Goal: Task Accomplishment & Management: Use online tool/utility

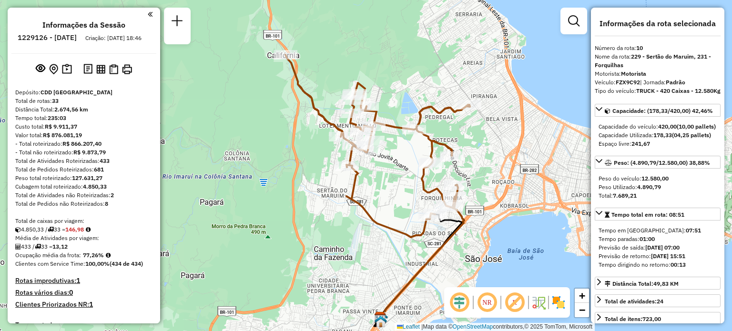
select select "**********"
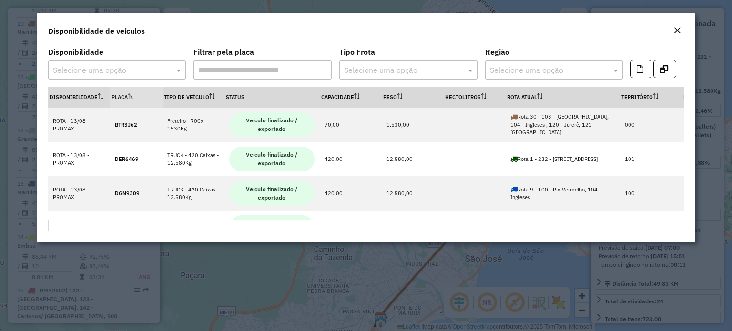
click at [674, 34] on div "Close" at bounding box center [678, 30] width 8 height 11
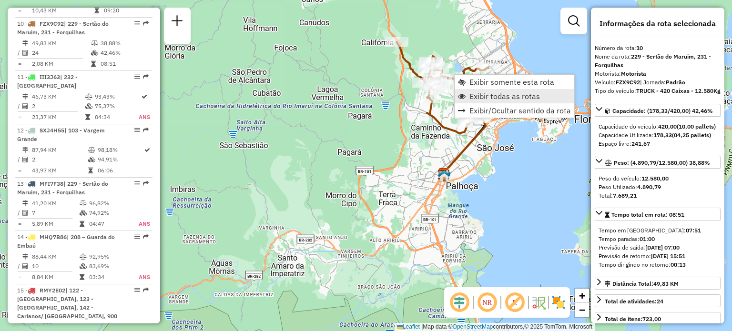
click at [470, 96] on span "Exibir todas as rotas" at bounding box center [505, 96] width 71 height 8
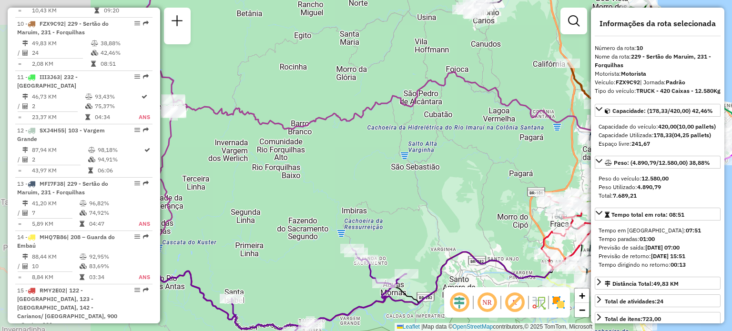
drag, startPoint x: 328, startPoint y: 99, endPoint x: 494, endPoint y: 115, distance: 166.7
click at [494, 115] on div "Janela de atendimento Grade de atendimento Capacidade Transportadoras Veículos …" at bounding box center [366, 165] width 732 height 331
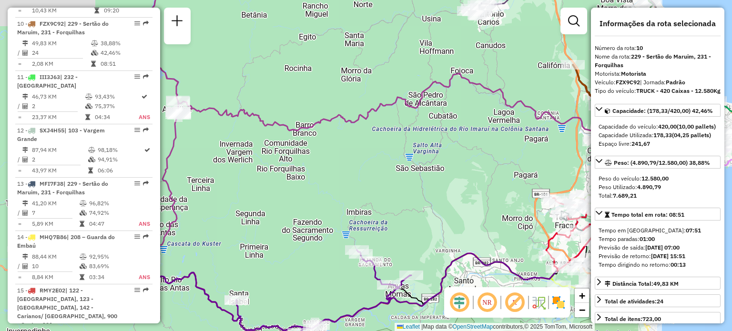
click at [348, 123] on icon at bounding box center [413, 134] width 471 height 123
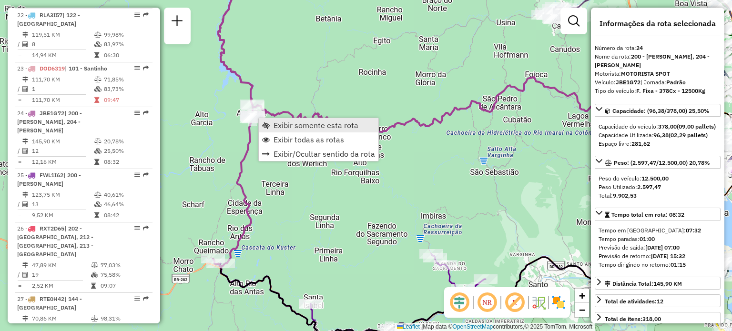
scroll to position [1605, 0]
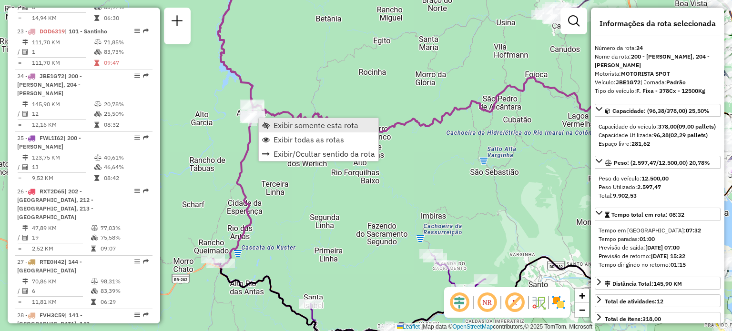
click at [271, 123] on link "Exibir somente esta rota" at bounding box center [319, 125] width 120 height 14
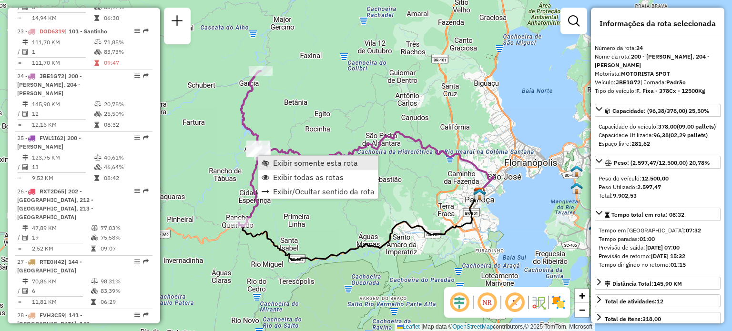
click at [278, 169] on link "Exibir somente esta rota" at bounding box center [318, 163] width 120 height 14
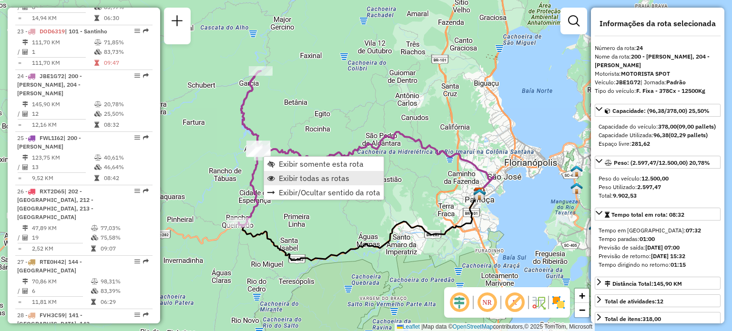
click at [275, 173] on link "Exibir todas as rotas" at bounding box center [324, 178] width 120 height 14
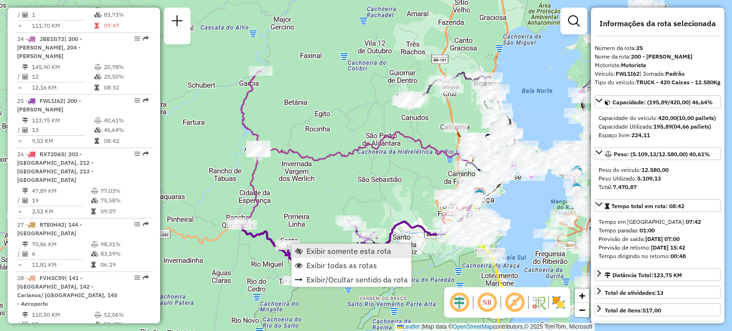
scroll to position [1658, 0]
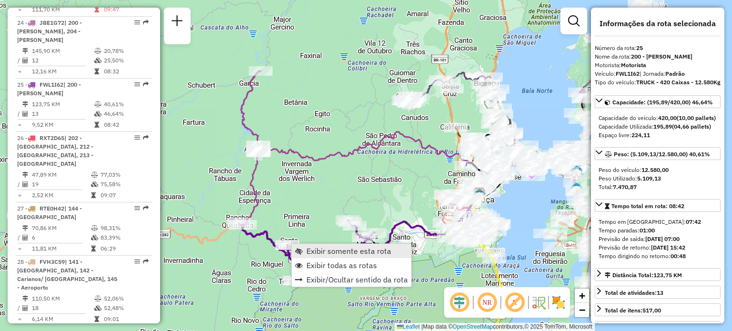
click at [302, 247] on span "Exibir somente esta rota" at bounding box center [299, 251] width 8 height 8
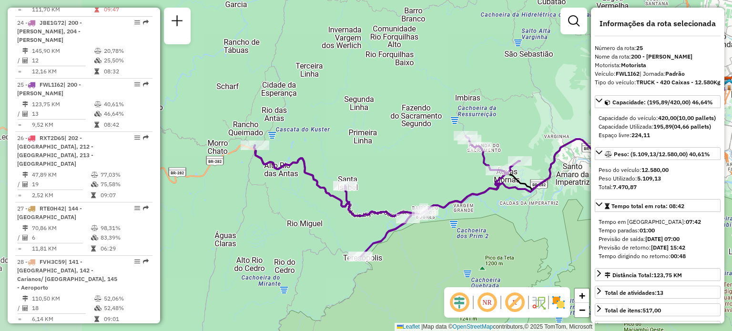
drag, startPoint x: 299, startPoint y: 179, endPoint x: 429, endPoint y: 176, distance: 129.7
click at [429, 176] on div "Janela de atendimento Grade de atendimento Capacidade Transportadoras Veículos …" at bounding box center [366, 165] width 732 height 331
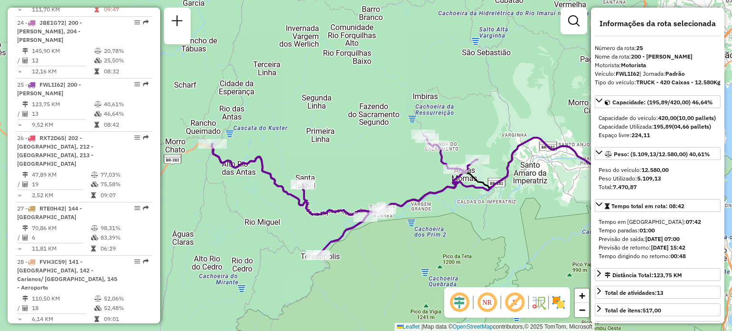
drag, startPoint x: 332, startPoint y: 150, endPoint x: 264, endPoint y: 143, distance: 68.0
click at [266, 144] on div "Janela de atendimento Grade de atendimento Capacidade Transportadoras Veículos …" at bounding box center [366, 165] width 732 height 331
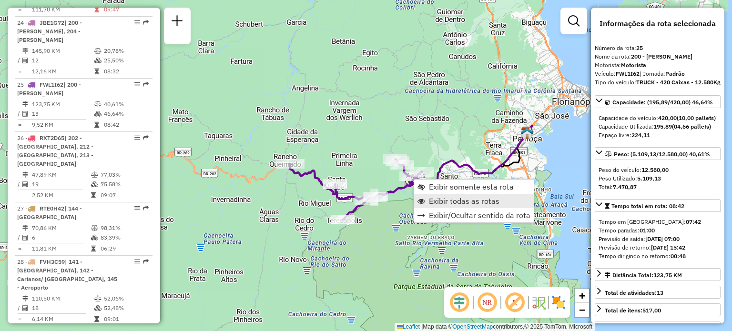
click at [438, 197] on span "Exibir todas as rotas" at bounding box center [464, 201] width 71 height 8
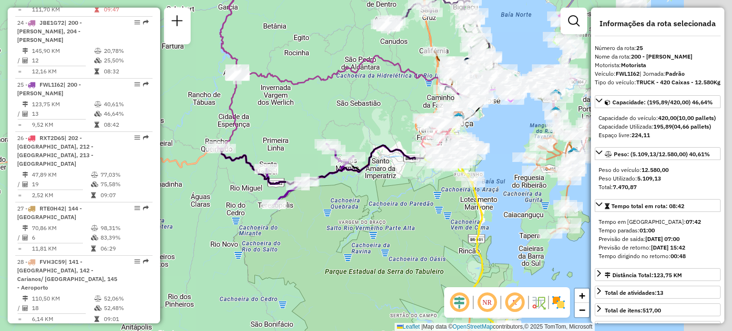
drag, startPoint x: 453, startPoint y: 141, endPoint x: 374, endPoint y: 123, distance: 81.6
click at [374, 123] on div "Janela de atendimento Grade de atendimento Capacidade Transportadoras Veículos …" at bounding box center [366, 165] width 732 height 331
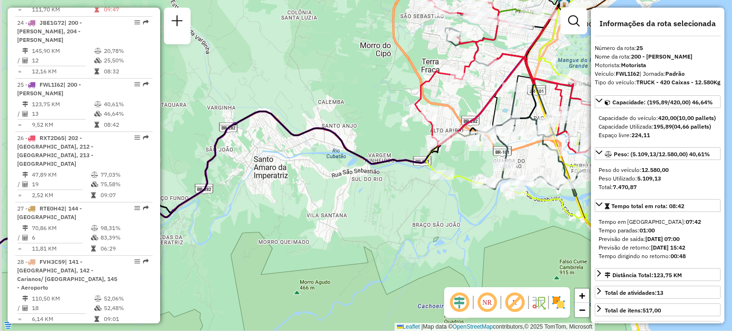
drag, startPoint x: 352, startPoint y: 126, endPoint x: 384, endPoint y: 132, distance: 32.5
click at [384, 132] on div "Janela de atendimento Grade de atendimento Capacidade Transportadoras Veículos …" at bounding box center [366, 165] width 732 height 331
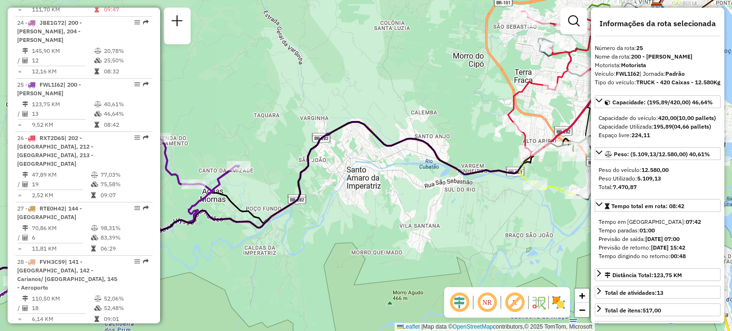
drag, startPoint x: 362, startPoint y: 123, endPoint x: 428, endPoint y: 128, distance: 65.9
click at [428, 128] on div "Janela de atendimento Grade de atendimento Capacidade Transportadoras Veículos …" at bounding box center [366, 165] width 732 height 331
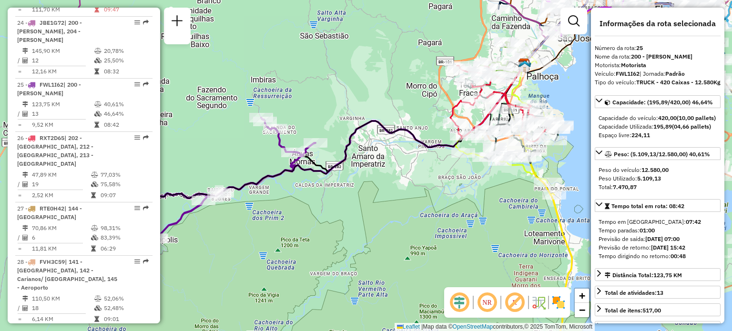
drag, startPoint x: 356, startPoint y: 95, endPoint x: 368, endPoint y: 103, distance: 14.8
click at [368, 103] on div "Janela de atendimento Grade de atendimento Capacidade Transportadoras Veículos …" at bounding box center [366, 165] width 732 height 331
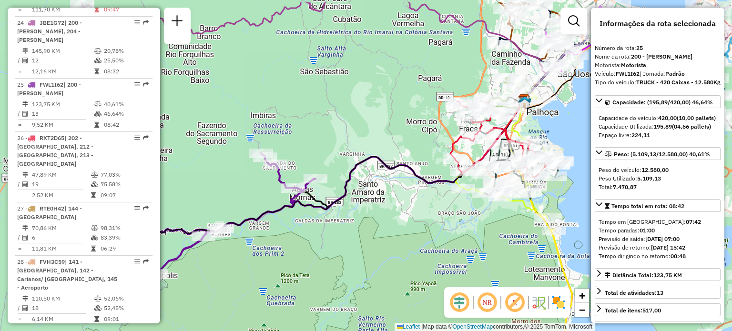
drag, startPoint x: 381, startPoint y: 102, endPoint x: 378, endPoint y: 147, distance: 45.4
click at [379, 146] on div "Janela de atendimento Grade de atendimento Capacidade Transportadoras Veículos …" at bounding box center [366, 165] width 732 height 331
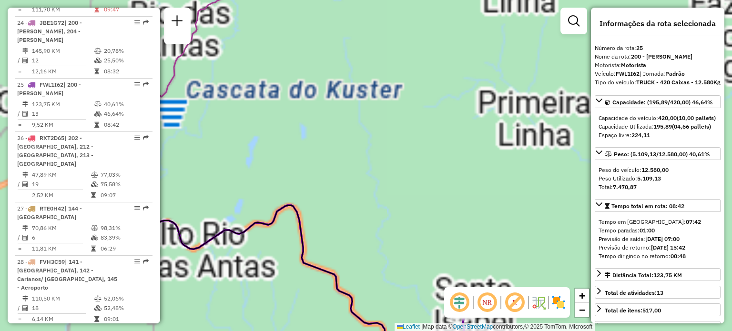
drag, startPoint x: 227, startPoint y: 140, endPoint x: 386, endPoint y: 168, distance: 160.8
click at [417, 151] on div "Janela de atendimento Grade de atendimento Capacidade Transportadoras Veículos …" at bounding box center [366, 165] width 732 height 331
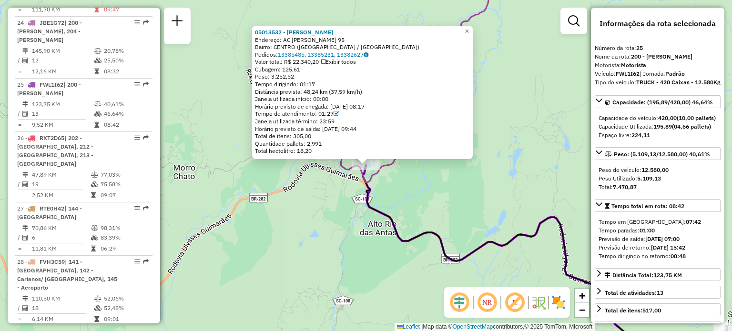
click at [502, 133] on div "05013532 - [PERSON_NAME]: AC [PERSON_NAME] 95 Bairro: CENTRO ([GEOGRAPHIC_DATA]…" at bounding box center [366, 165] width 732 height 331
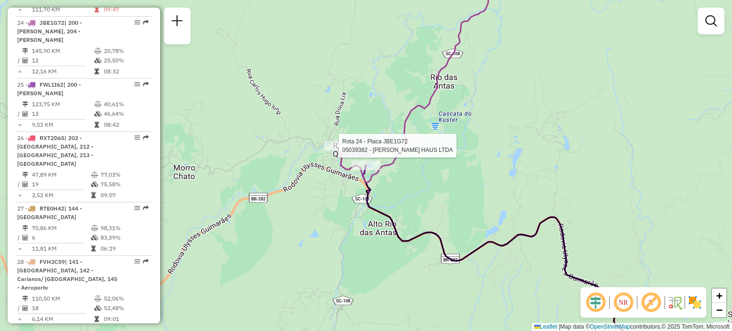
select select "**********"
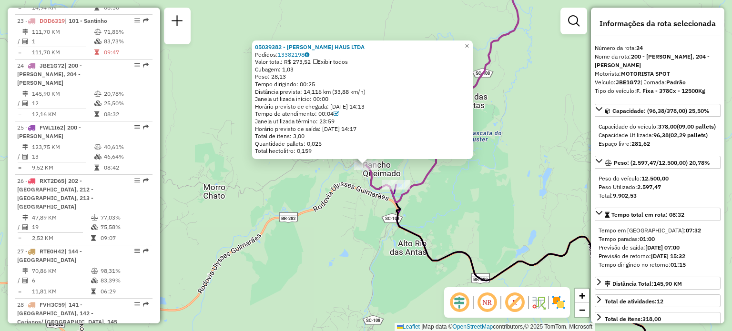
scroll to position [1605, 0]
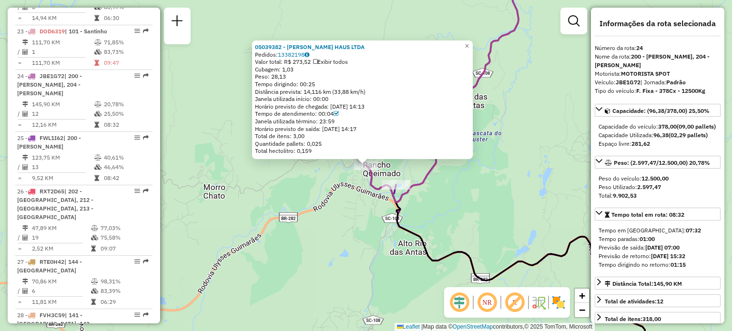
click at [532, 143] on div "05039382 - [PERSON_NAME] HAUS LTDA Pedidos: 13382198 Valor total: R$ 273,52 Exi…" at bounding box center [366, 165] width 732 height 331
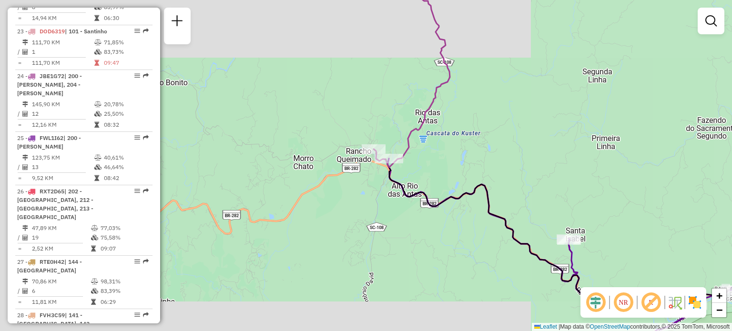
drag, startPoint x: 463, startPoint y: 133, endPoint x: 357, endPoint y: 148, distance: 107.3
click at [396, 145] on div "Janela de atendimento Grade de atendimento Capacidade Transportadoras Veículos …" at bounding box center [366, 165] width 732 height 331
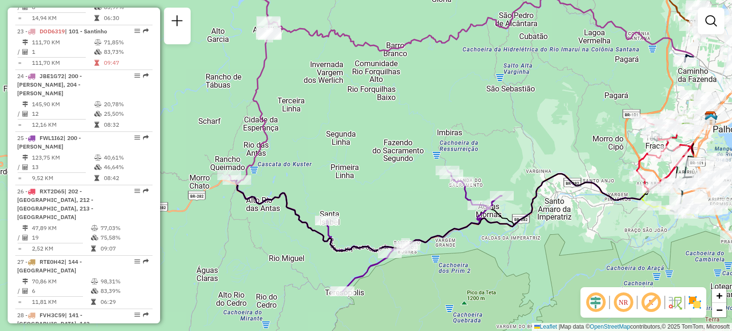
drag, startPoint x: 437, startPoint y: 166, endPoint x: 330, endPoint y: 190, distance: 108.9
click at [330, 190] on div "Janela de atendimento Grade de atendimento Capacidade Transportadoras Veículos …" at bounding box center [366, 165] width 732 height 331
click at [172, 115] on div "Janela de atendimento Grade de atendimento Capacidade Transportadoras Veículos …" at bounding box center [366, 165] width 732 height 331
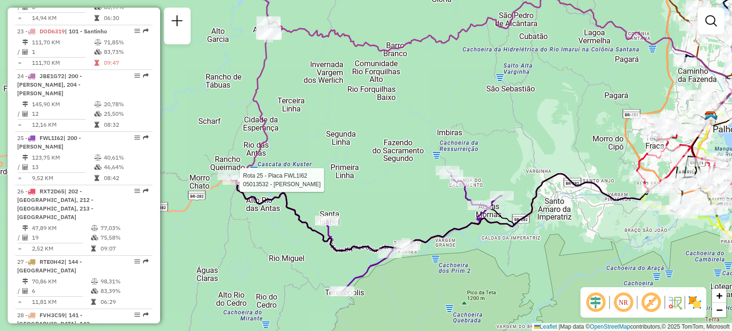
select select "**********"
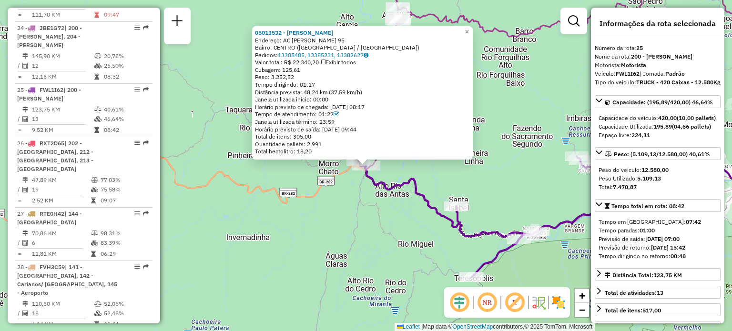
scroll to position [1658, 0]
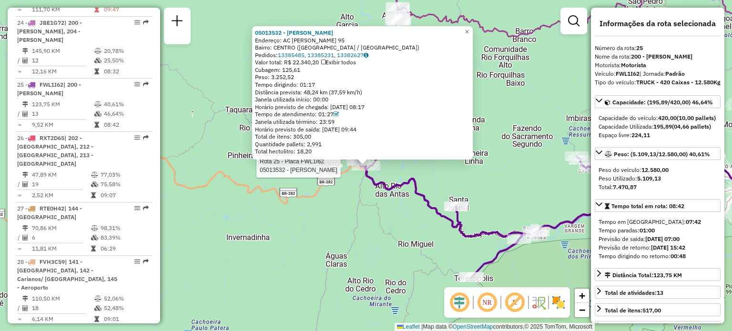
click at [311, 193] on div "Rota 25 - Placa FWL1I62 05013532 - [PERSON_NAME] 05013532 - [PERSON_NAME]: AC […" at bounding box center [366, 165] width 732 height 331
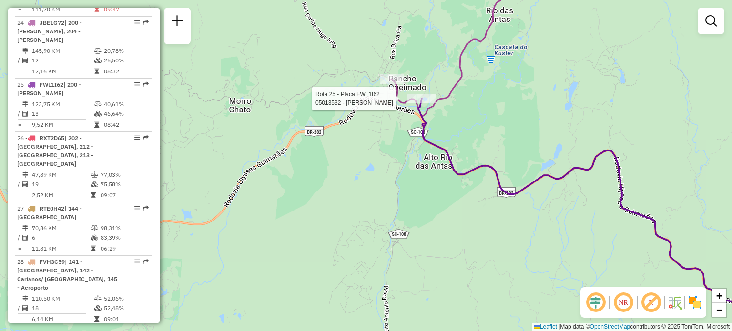
select select "**********"
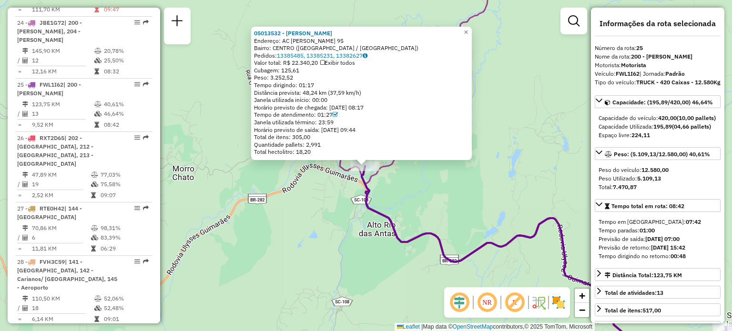
drag, startPoint x: 361, startPoint y: 253, endPoint x: 355, endPoint y: 245, distance: 10.6
click at [360, 253] on div "Rota 25 - Placa FWL1I62 05013532 - [PERSON_NAME] 05013532 - [PERSON_NAME]: AC […" at bounding box center [366, 165] width 732 height 331
click at [398, 180] on div "05013532 - [PERSON_NAME]: AC [PERSON_NAME] 95 Bairro: CENTRO ([GEOGRAPHIC_DATA]…" at bounding box center [366, 165] width 732 height 331
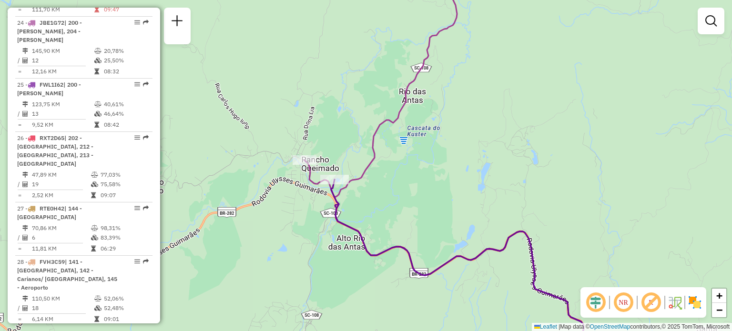
drag, startPoint x: 377, startPoint y: 158, endPoint x: 346, endPoint y: 165, distance: 31.3
click at [373, 159] on icon at bounding box center [381, 88] width 153 height 216
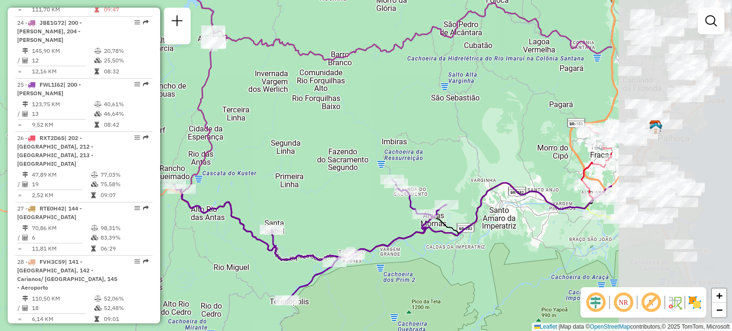
drag, startPoint x: 448, startPoint y: 127, endPoint x: 264, endPoint y: 156, distance: 185.8
click at [264, 156] on div "Janela de atendimento Grade de atendimento Capacidade Transportadoras Veículos …" at bounding box center [366, 165] width 732 height 331
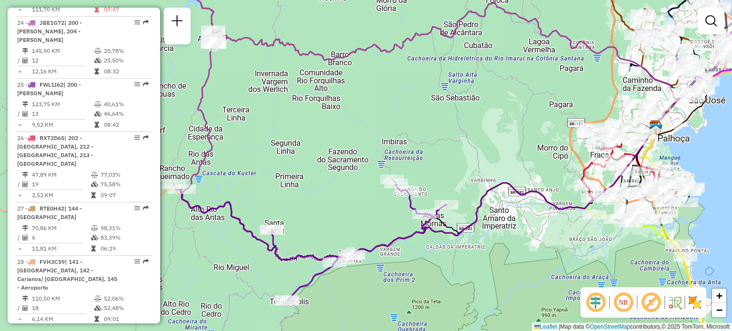
drag, startPoint x: 414, startPoint y: 118, endPoint x: 362, endPoint y: 125, distance: 52.5
click at [362, 125] on div "Janela de atendimento Grade de atendimento Capacidade Transportadoras Veículos …" at bounding box center [366, 165] width 732 height 331
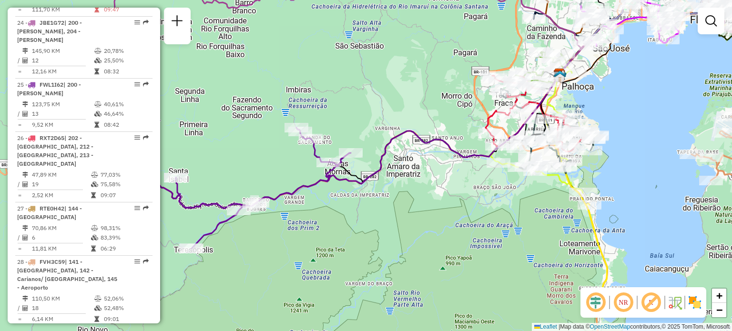
drag, startPoint x: 439, startPoint y: 130, endPoint x: 450, endPoint y: 172, distance: 43.5
click at [364, 75] on div "Janela de atendimento Grade de atendimento Capacidade Transportadoras Veículos …" at bounding box center [366, 165] width 732 height 331
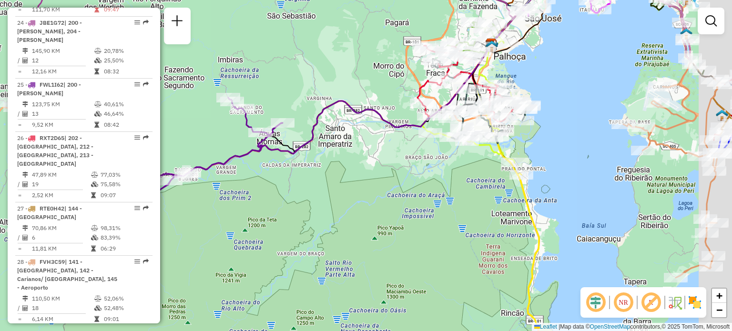
drag, startPoint x: 427, startPoint y: 185, endPoint x: 385, endPoint y: 135, distance: 65.6
click at [389, 132] on div "Janela de atendimento Grade de atendimento Capacidade Transportadoras Veículos …" at bounding box center [366, 165] width 732 height 331
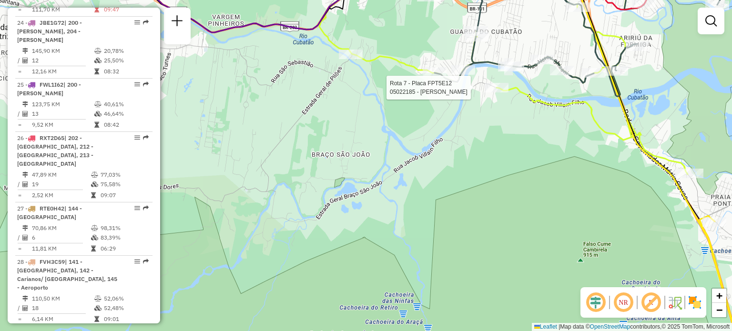
select select "**********"
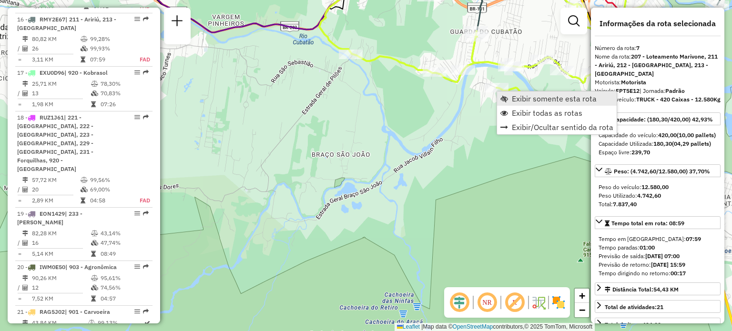
click at [510, 97] on link "Exibir somente esta rota" at bounding box center [557, 99] width 120 height 14
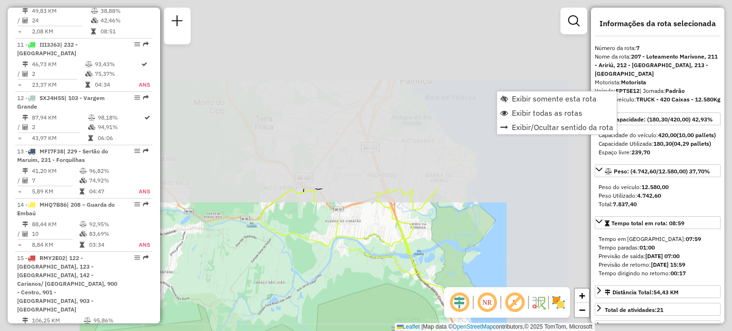
scroll to position [699, 0]
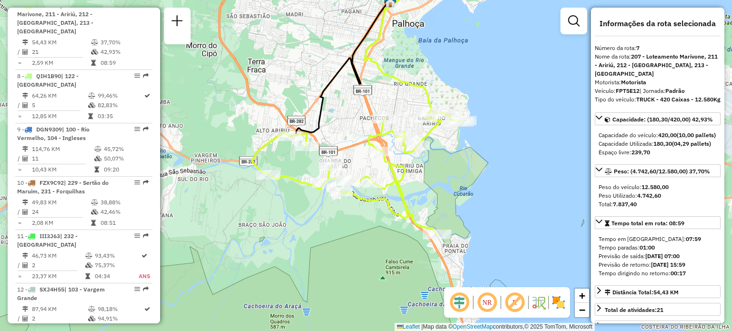
drag, startPoint x: 470, startPoint y: 169, endPoint x: 455, endPoint y: 99, distance: 72.2
click at [456, 100] on div "Janela de atendimento Grade de atendimento Capacidade Transportadoras Veículos …" at bounding box center [366, 165] width 732 height 331
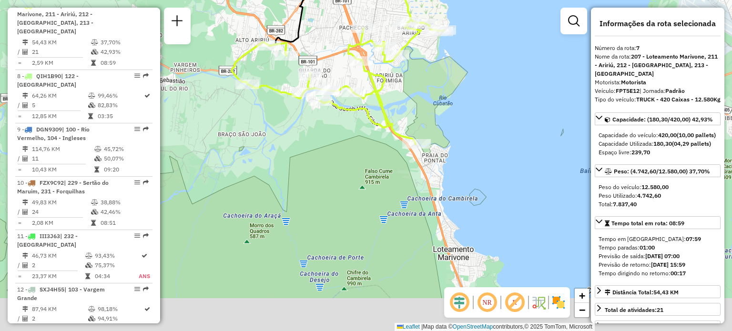
drag, startPoint x: 463, startPoint y: 171, endPoint x: 440, endPoint y: 132, distance: 45.3
click at [453, 122] on div "Janela de atendimento Grade de atendimento Capacidade Transportadoras Veículos …" at bounding box center [366, 165] width 732 height 331
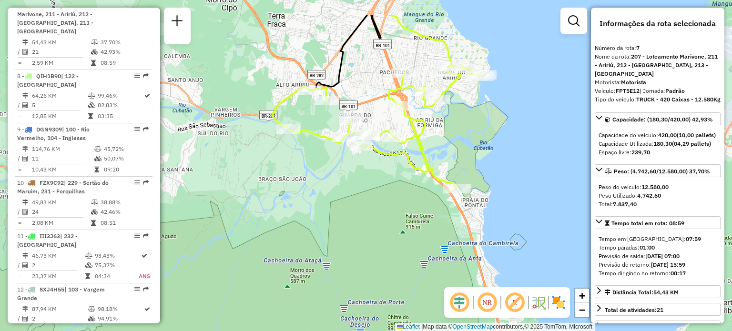
drag, startPoint x: 421, startPoint y: 114, endPoint x: 465, endPoint y: 183, distance: 81.5
click at [467, 181] on div "Janela de atendimento Grade de atendimento Capacidade Transportadoras Veículos …" at bounding box center [366, 165] width 732 height 331
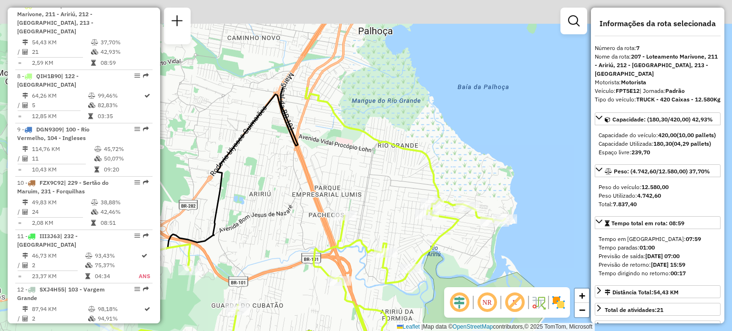
drag, startPoint x: 428, startPoint y: 69, endPoint x: 442, endPoint y: 182, distance: 114.4
click at [447, 192] on div "Janela de atendimento Grade de atendimento Capacidade Transportadoras Veículos …" at bounding box center [366, 165] width 732 height 331
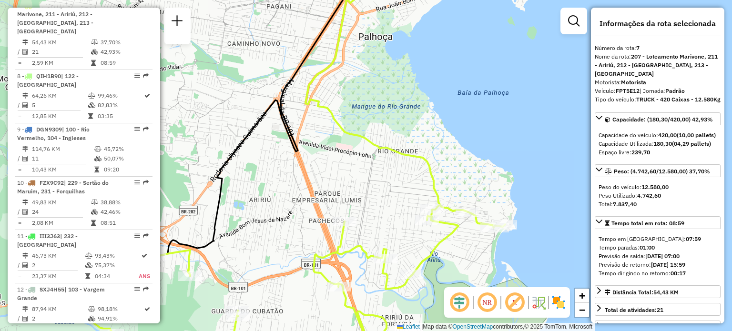
drag, startPoint x: 359, startPoint y: 88, endPoint x: 376, endPoint y: 185, distance: 98.7
click at [376, 185] on div "Janela de atendimento Grade de atendimento Capacidade Transportadoras Veículos …" at bounding box center [366, 165] width 732 height 331
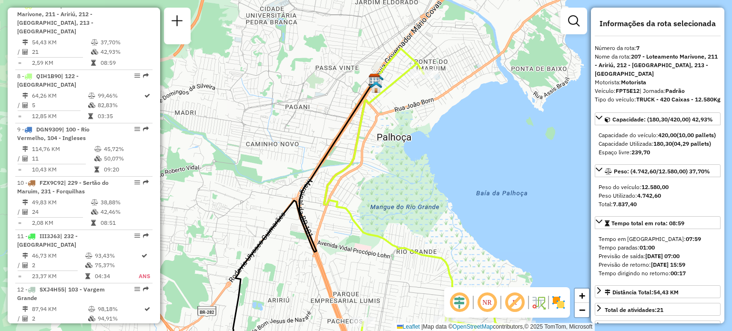
drag, startPoint x: 415, startPoint y: 128, endPoint x: 429, endPoint y: 72, distance: 57.8
click at [427, 81] on div "Janela de atendimento Grade de atendimento Capacidade Transportadoras Veículos …" at bounding box center [366, 165] width 732 height 331
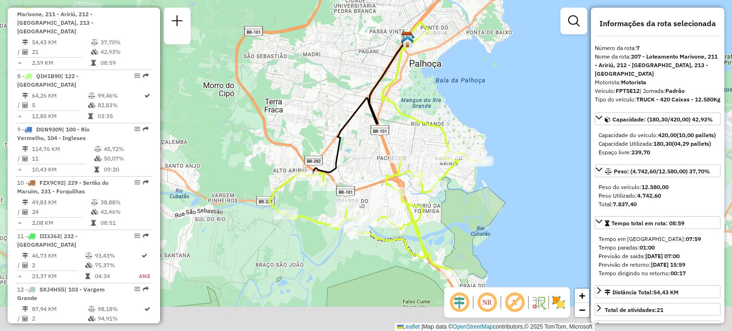
drag, startPoint x: 370, startPoint y: 171, endPoint x: 377, endPoint y: 131, distance: 40.1
click at [376, 133] on div "Janela de atendimento Grade de atendimento Capacidade Transportadoras Veículos …" at bounding box center [366, 165] width 732 height 331
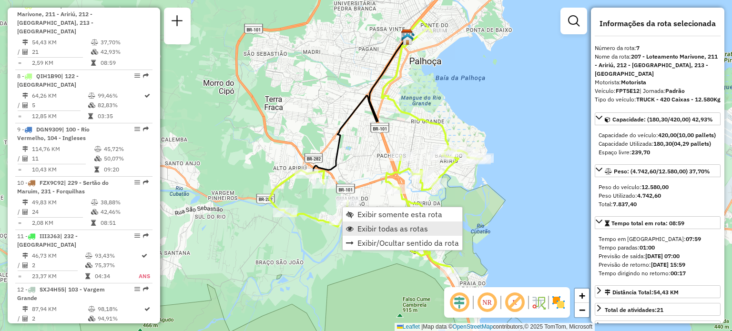
click at [374, 225] on span "Exibir todas as rotas" at bounding box center [393, 229] width 71 height 8
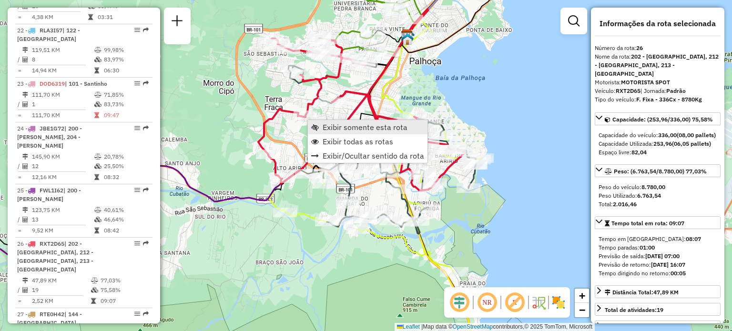
scroll to position [1703, 0]
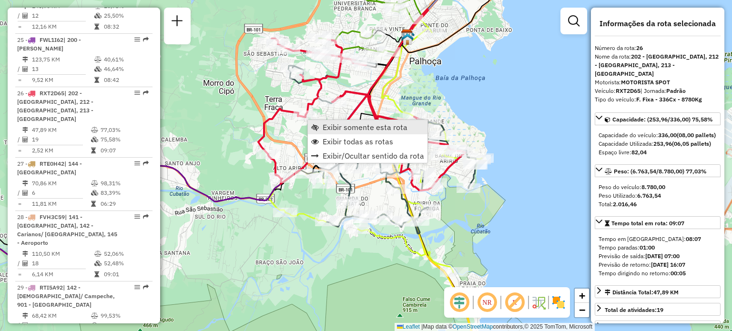
click at [319, 124] on link "Exibir somente esta rota" at bounding box center [368, 127] width 120 height 14
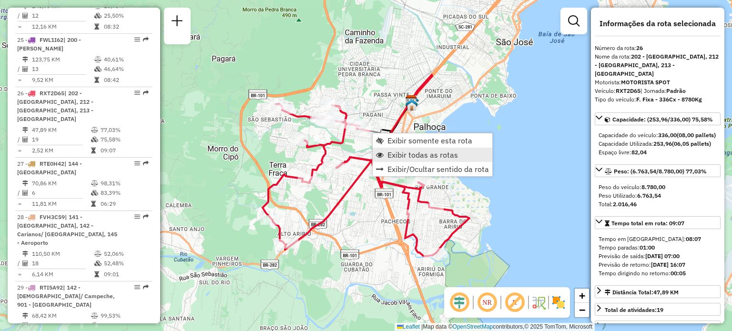
click at [388, 154] on span "Exibir todas as rotas" at bounding box center [423, 155] width 71 height 8
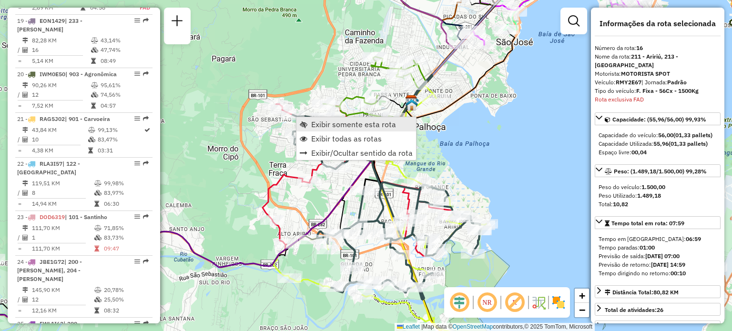
scroll to position [1187, 0]
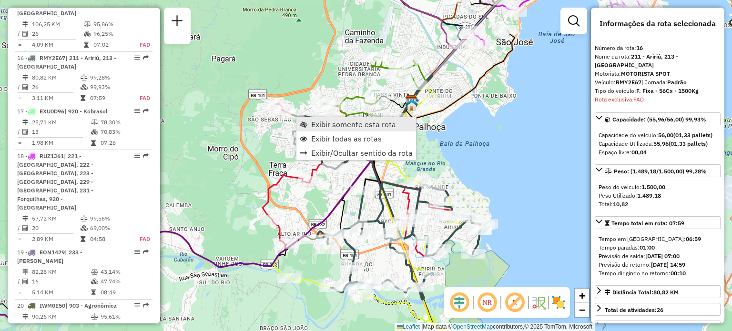
click at [311, 123] on link "Exibir somente esta rota" at bounding box center [357, 124] width 120 height 14
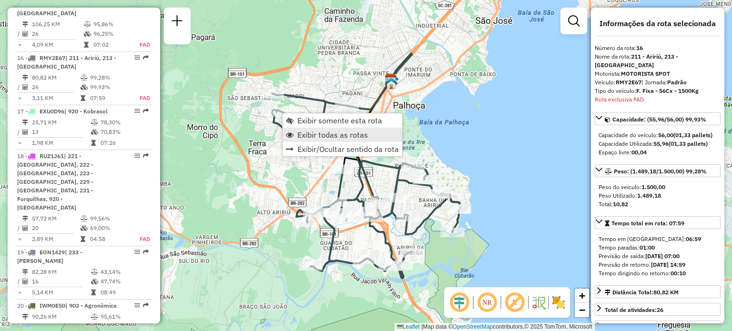
click at [311, 133] on span "Exibir todas as rotas" at bounding box center [332, 135] width 71 height 8
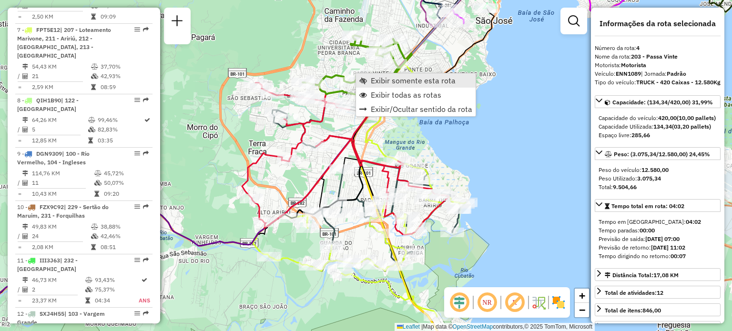
scroll to position [547, 0]
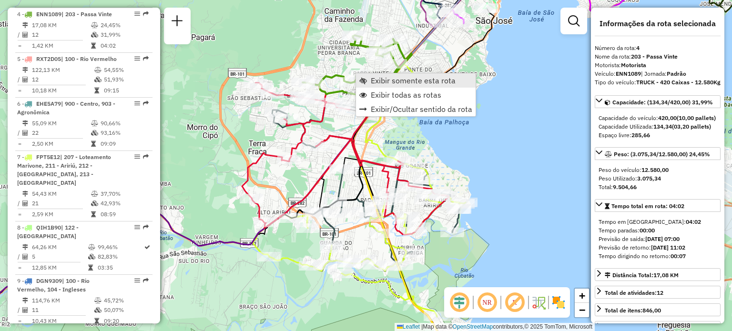
click at [374, 78] on span "Exibir somente esta rota" at bounding box center [413, 81] width 85 height 8
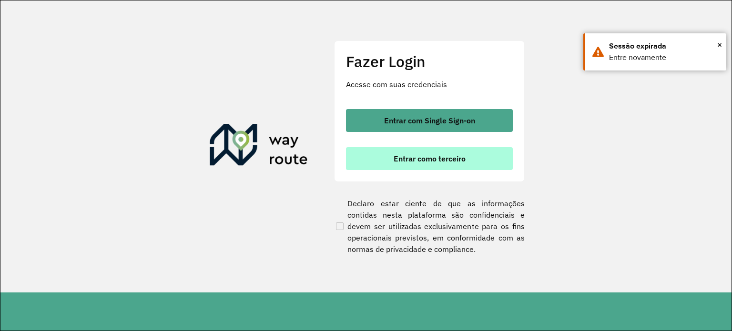
click at [466, 150] on button "Entrar como terceiro" at bounding box center [429, 158] width 167 height 23
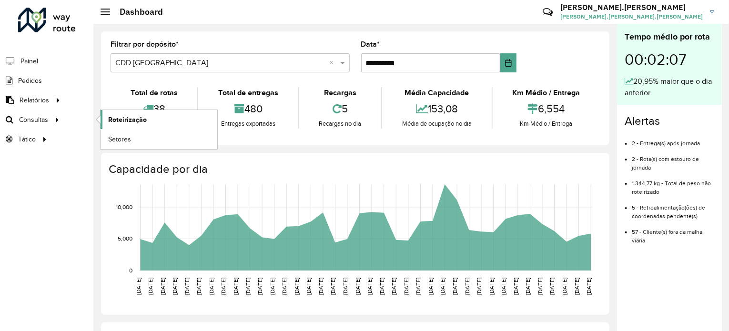
click at [111, 125] on link "Roteirização" at bounding box center [159, 119] width 117 height 19
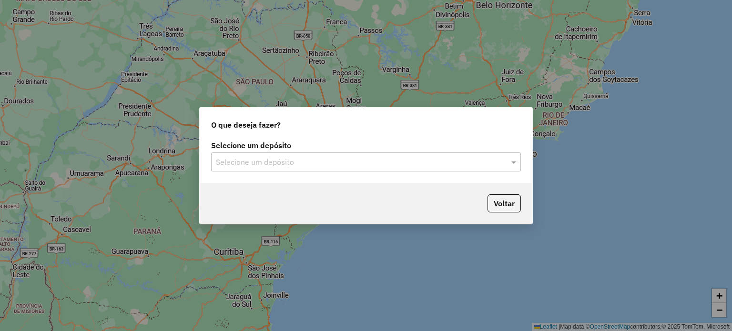
click at [315, 165] on input "text" at bounding box center [356, 162] width 281 height 11
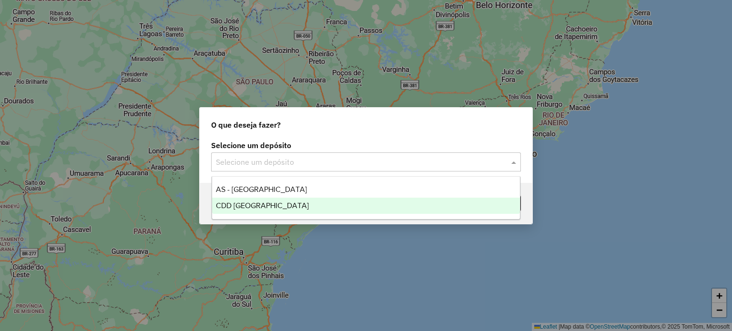
click at [267, 202] on span "CDD [GEOGRAPHIC_DATA]" at bounding box center [262, 206] width 93 height 8
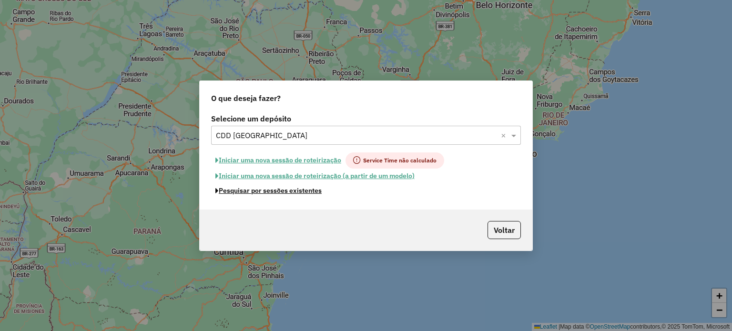
click at [251, 192] on button "Pesquisar por sessões existentes" at bounding box center [268, 191] width 115 height 15
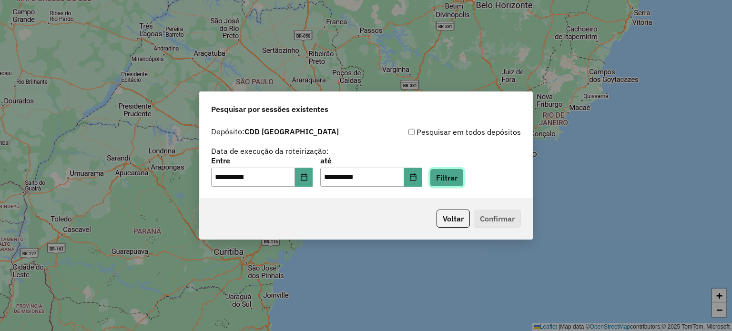
click at [448, 179] on button "Filtrar" at bounding box center [447, 178] width 34 height 18
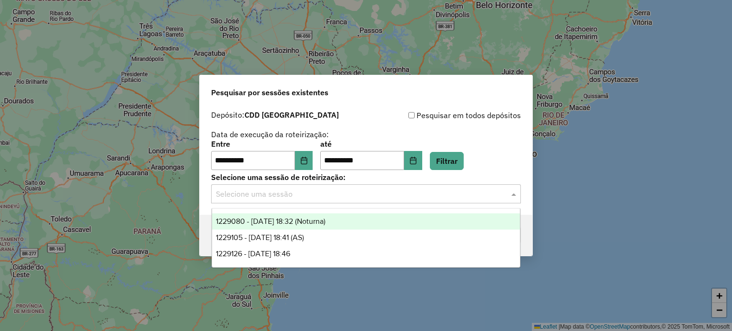
click at [474, 203] on div "Selecione uma sessão" at bounding box center [366, 193] width 310 height 19
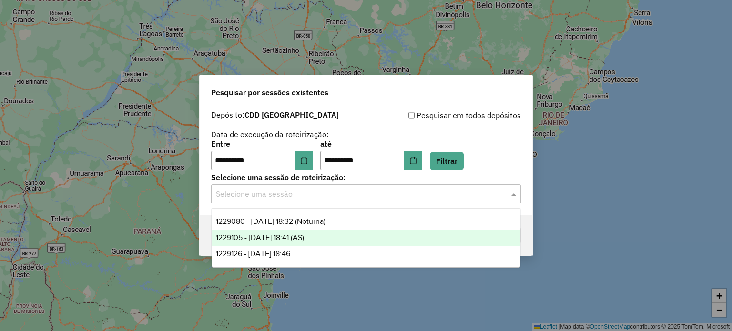
click at [347, 246] on div "1229126 - 13/08/2025 18:46" at bounding box center [366, 254] width 308 height 16
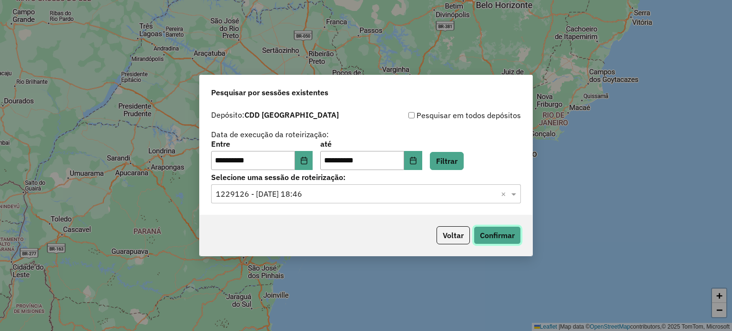
click at [502, 233] on button "Confirmar" at bounding box center [497, 235] width 47 height 18
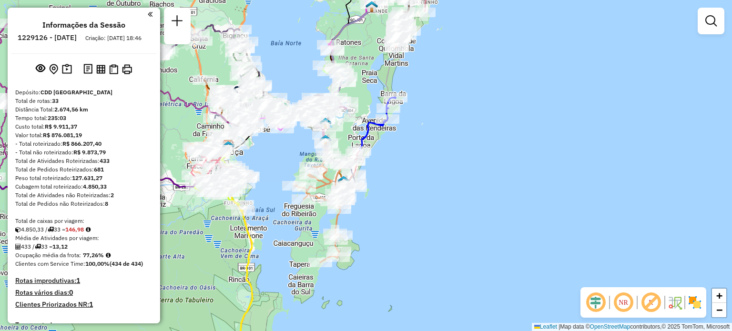
drag, startPoint x: 266, startPoint y: 151, endPoint x: 315, endPoint y: 165, distance: 51.1
click at [315, 165] on div "Janela de atendimento Grade de atendimento Capacidade Transportadoras Veículos …" at bounding box center [366, 165] width 732 height 331
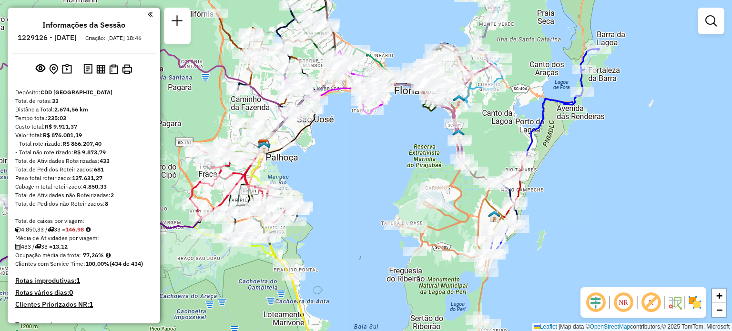
drag, startPoint x: 299, startPoint y: 171, endPoint x: 348, endPoint y: 180, distance: 49.8
click at [349, 173] on div "Janela de atendimento Grade de atendimento Capacidade Transportadoras Veículos …" at bounding box center [366, 165] width 732 height 331
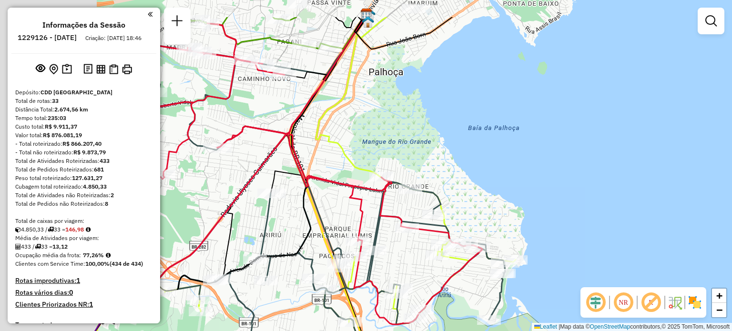
drag, startPoint x: 243, startPoint y: 85, endPoint x: 512, endPoint y: 179, distance: 284.6
click at [511, 179] on div "Janela de atendimento Grade de atendimento Capacidade Transportadoras Veículos …" at bounding box center [366, 165] width 732 height 331
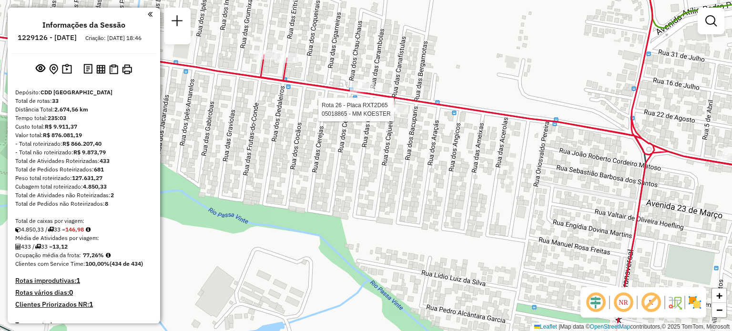
select select "**********"
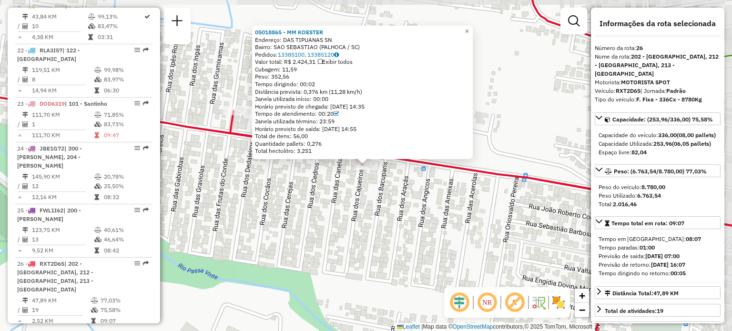
scroll to position [1703, 0]
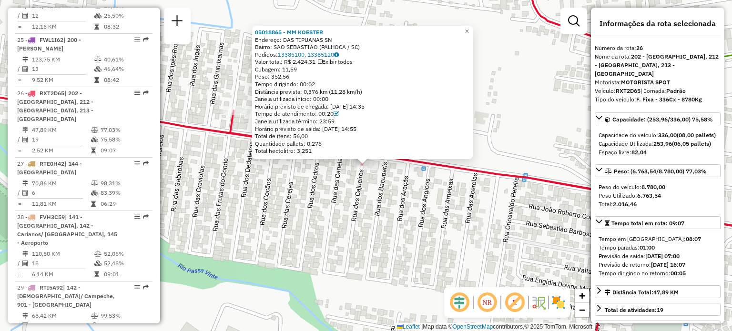
click at [301, 184] on div "05018865 - MM KOESTER Endereço: DAS TIPUANAS SN Bairro: SAO SEBASTIAO (PALHOCA …" at bounding box center [366, 165] width 732 height 331
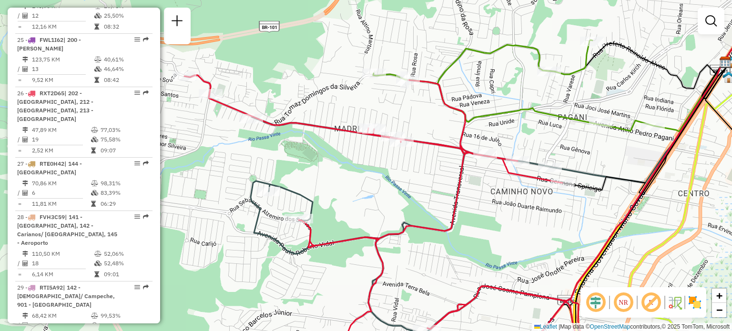
drag, startPoint x: 399, startPoint y: 109, endPoint x: 443, endPoint y: 122, distance: 45.8
click at [443, 122] on div "Janela de atendimento Grade de atendimento Capacidade Transportadoras Veículos …" at bounding box center [366, 165] width 732 height 331
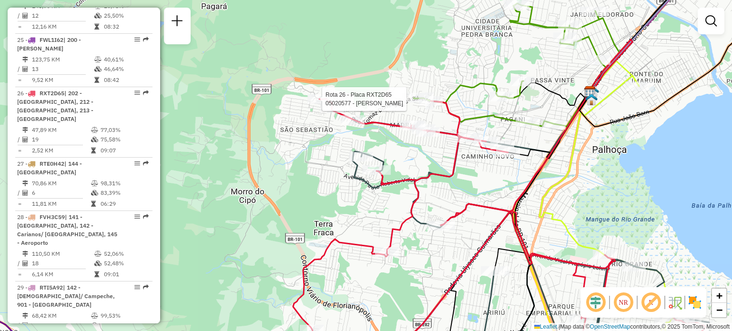
select select "**********"
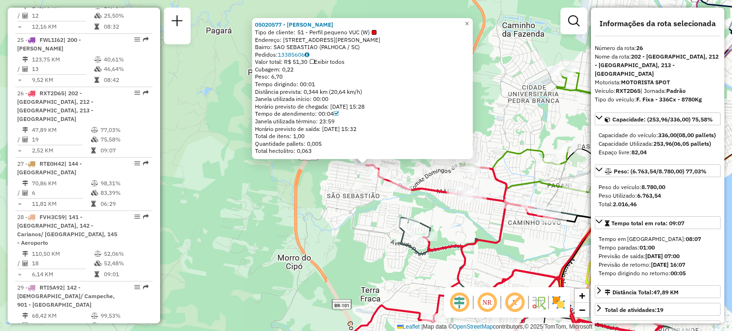
click at [330, 194] on div "05020577 - GRAZIELA DOS SANTOS Tipo de cliente: 51 - Perfil pequeno VUC (W) End…" at bounding box center [366, 165] width 732 height 331
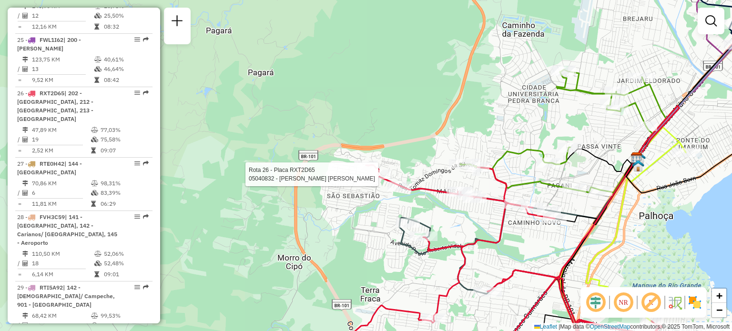
select select "**********"
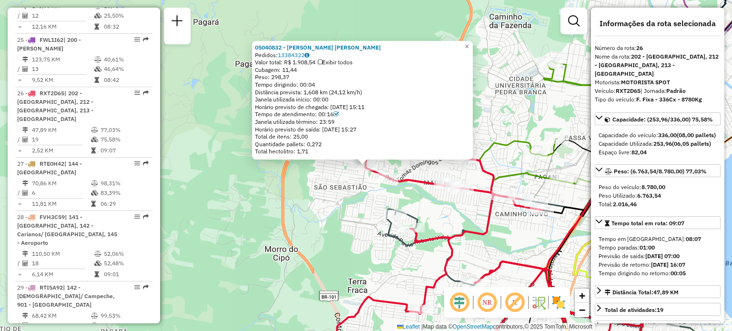
click at [319, 203] on div "05040832 - FABIO GOULART FABIO GOULART Pedidos: 13384322 Valor total: R$ 1.908,…" at bounding box center [366, 165] width 732 height 331
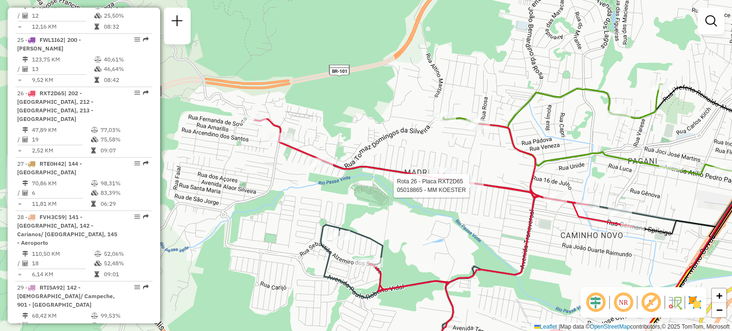
select select "**********"
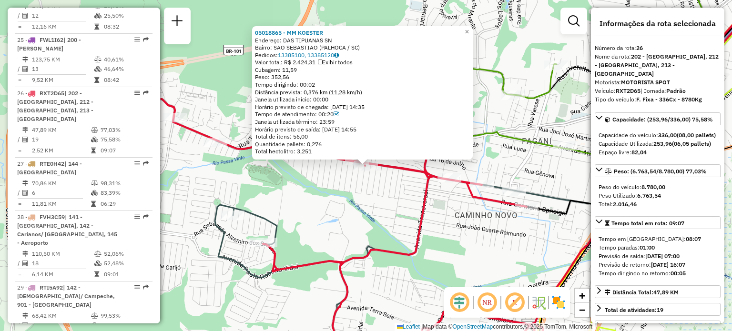
click at [451, 215] on div "05018865 - MM KOESTER Endereço: DAS TIPUANAS SN Bairro: SAO SEBASTIAO (PALHOCA …" at bounding box center [366, 165] width 732 height 331
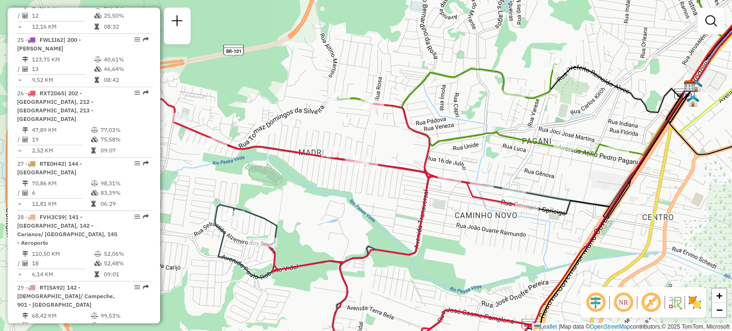
click at [464, 251] on div "Janela de atendimento Grade de atendimento Capacidade Transportadoras Veículos …" at bounding box center [366, 165] width 732 height 331
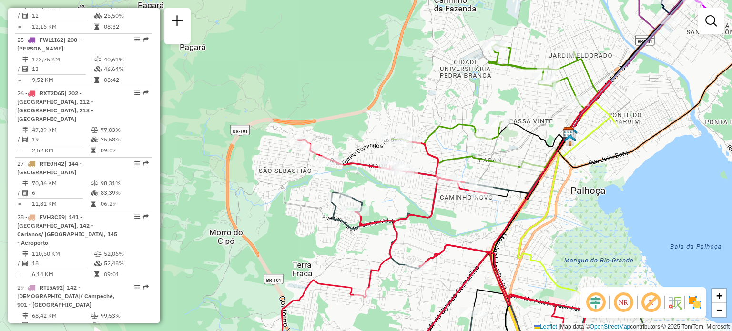
drag, startPoint x: 498, startPoint y: 114, endPoint x: 440, endPoint y: 123, distance: 58.8
click at [441, 121] on div "Janela de atendimento Grade de atendimento Capacidade Transportadoras Veículos …" at bounding box center [366, 165] width 732 height 331
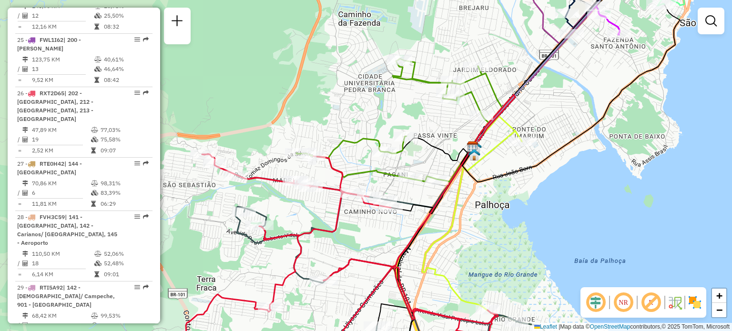
drag, startPoint x: 546, startPoint y: 103, endPoint x: 496, endPoint y: 118, distance: 52.2
click at [496, 113] on div "Janela de atendimento Grade de atendimento Capacidade Transportadoras Veículos …" at bounding box center [366, 165] width 732 height 331
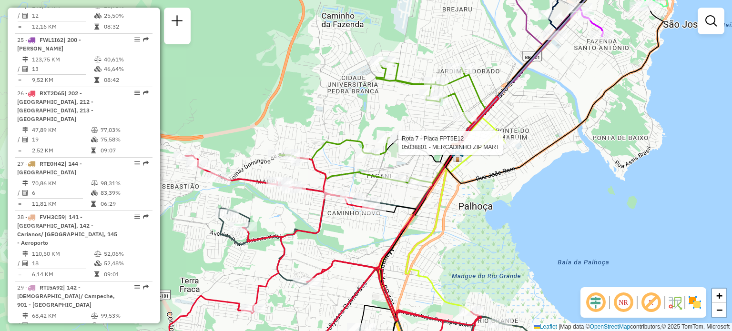
select select "**********"
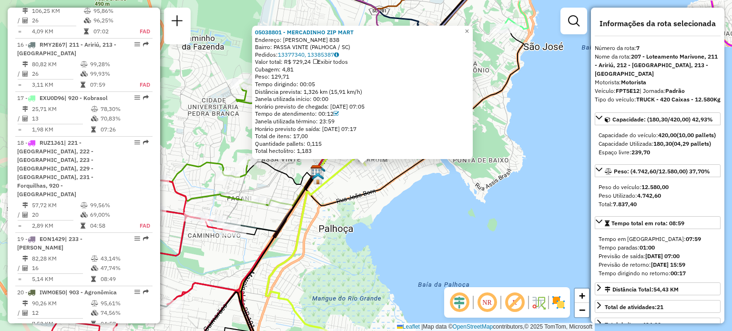
scroll to position [699, 0]
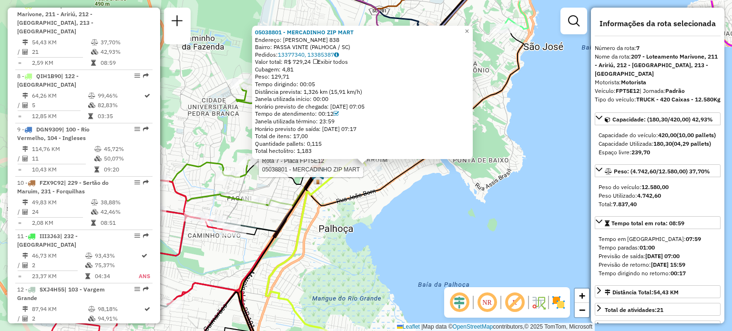
click at [357, 205] on div "Rota 7 - Placa FPT5E12 05038801 - MERCADINHO ZIP MART 05038801 - MERCADINHO ZIP…" at bounding box center [366, 165] width 732 height 331
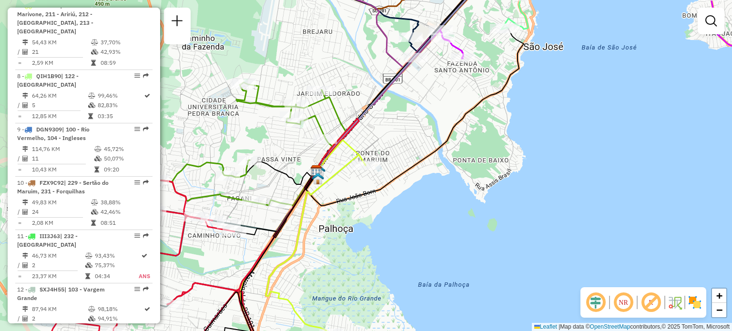
click at [214, 86] on div "Janela de atendimento Grade de atendimento Capacidade Transportadoras Veículos …" at bounding box center [366, 165] width 732 height 331
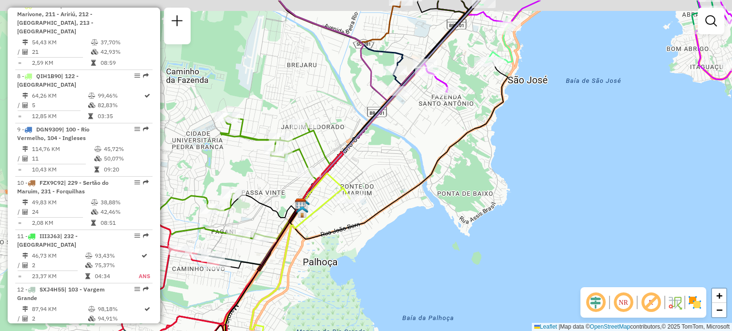
drag, startPoint x: 328, startPoint y: 100, endPoint x: 279, endPoint y: 180, distance: 93.3
click at [266, 186] on icon at bounding box center [220, 177] width 193 height 123
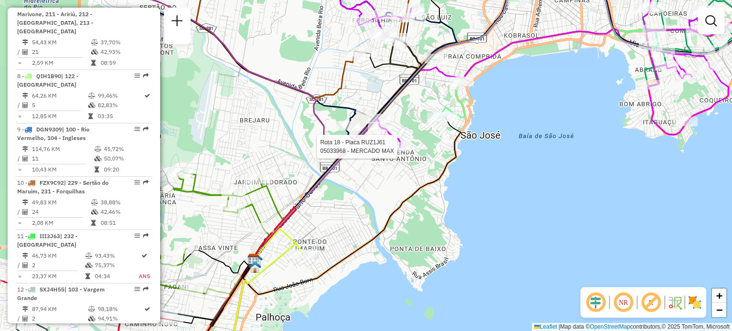
select select "**********"
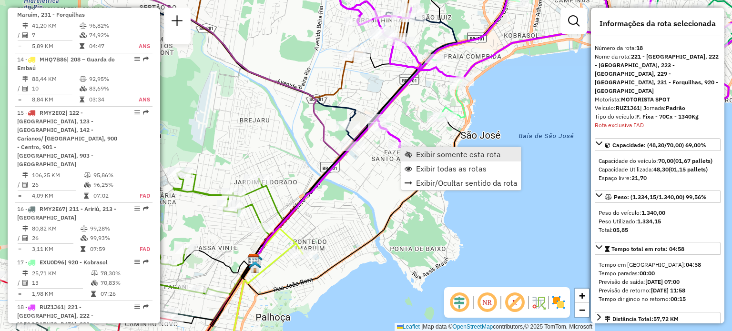
click at [417, 152] on span "Exibir somente esta rota" at bounding box center [458, 155] width 85 height 8
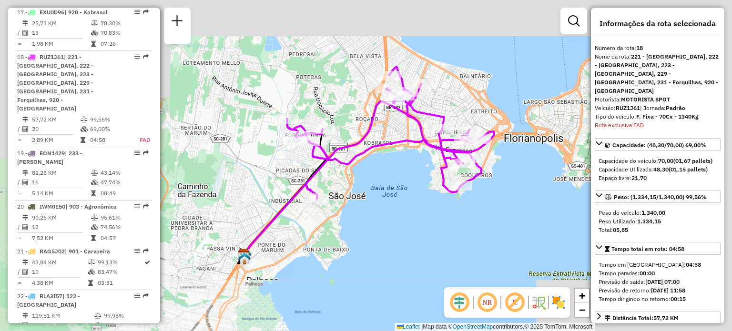
scroll to position [1285, 0]
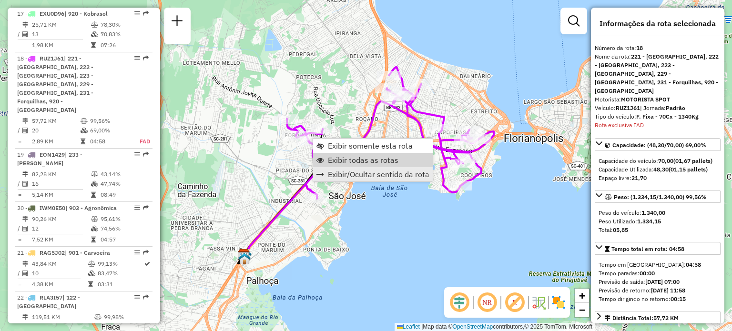
click at [347, 158] on span "Exibir todas as rotas" at bounding box center [363, 160] width 71 height 8
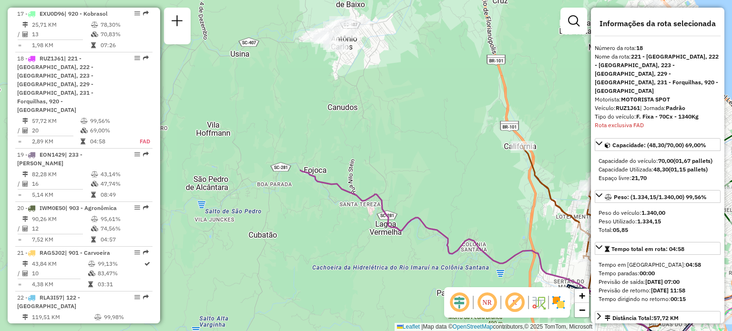
drag, startPoint x: 193, startPoint y: 116, endPoint x: 566, endPoint y: 270, distance: 403.8
click at [566, 270] on div "Janela de atendimento Grade de atendimento Capacidade Transportadoras Veículos …" at bounding box center [366, 165] width 732 height 331
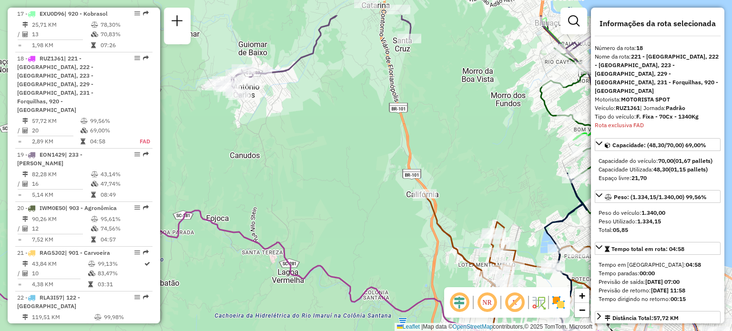
drag, startPoint x: 399, startPoint y: 129, endPoint x: 233, endPoint y: 90, distance: 171.4
click at [238, 95] on div "Janela de atendimento Grade de atendimento Capacidade Transportadoras Veículos …" at bounding box center [366, 165] width 732 height 331
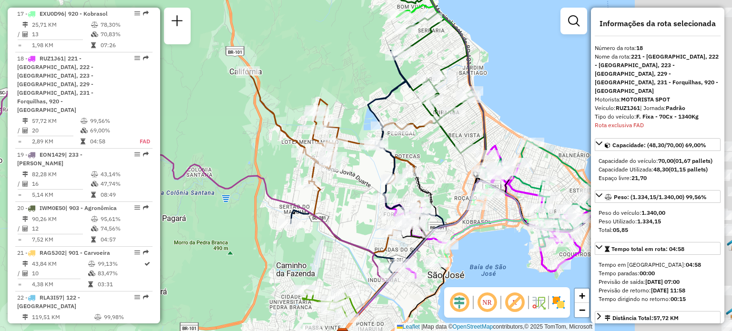
drag, startPoint x: 449, startPoint y: 144, endPoint x: 318, endPoint y: 91, distance: 140.9
click at [322, 91] on div "Janela de atendimento Grade de atendimento Capacidade Transportadoras Veículos …" at bounding box center [366, 165] width 732 height 331
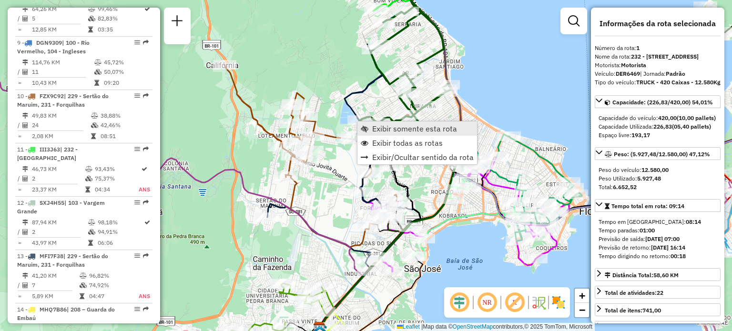
scroll to position [379, 0]
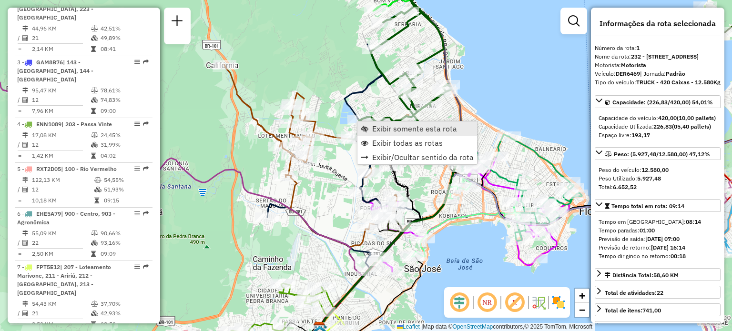
click at [367, 125] on span "Exibir somente esta rota" at bounding box center [365, 129] width 8 height 8
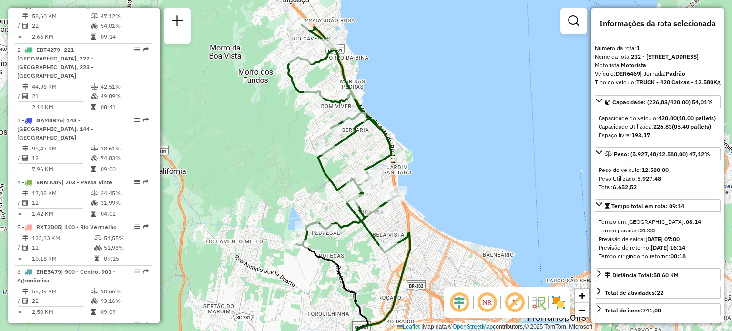
drag, startPoint x: 433, startPoint y: 131, endPoint x: 436, endPoint y: 195, distance: 63.4
click at [436, 195] on div "Janela de atendimento Grade de atendimento Capacidade Transportadoras Veículos …" at bounding box center [366, 165] width 732 height 331
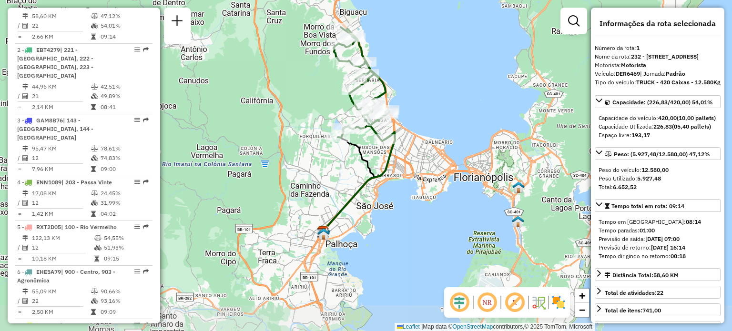
drag, startPoint x: 440, startPoint y: 164, endPoint x: 414, endPoint y: 100, distance: 70.1
click at [419, 101] on div "Janela de atendimento Grade de atendimento Capacidade Transportadoras Veículos …" at bounding box center [366, 165] width 732 height 331
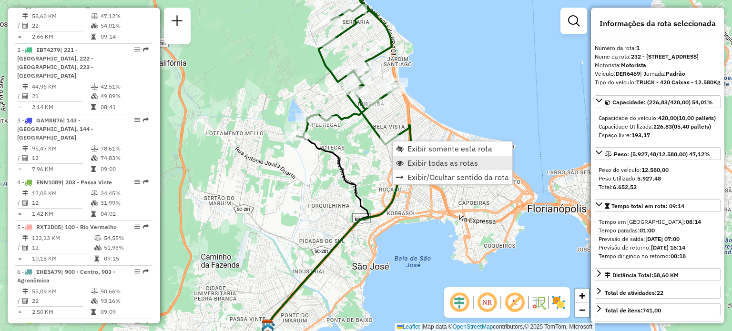
click at [405, 157] on link "Exibir todas as rotas" at bounding box center [453, 163] width 120 height 14
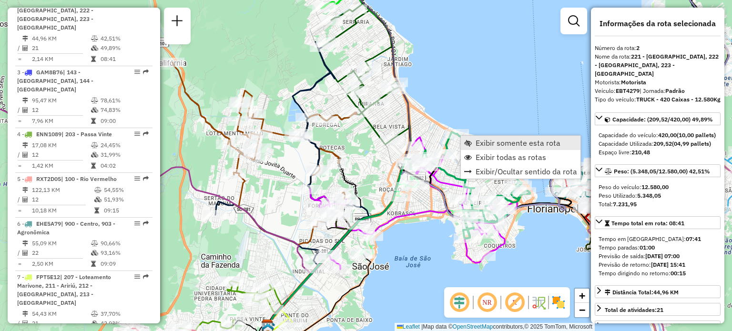
click at [472, 142] on link "Exibir somente esta rota" at bounding box center [521, 143] width 120 height 14
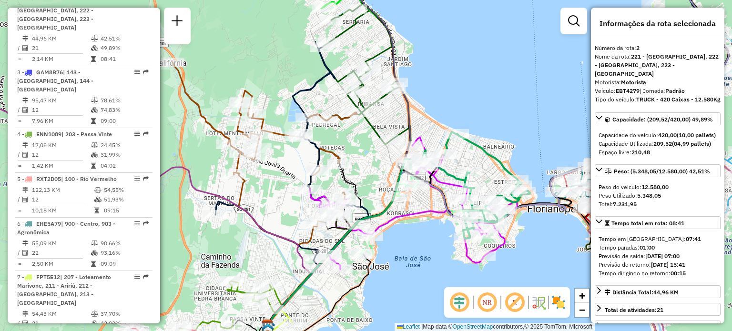
scroll to position [432, 0]
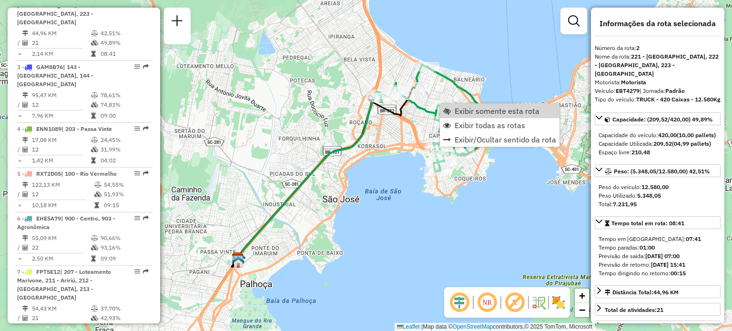
click at [453, 90] on icon at bounding box center [439, 118] width 123 height 107
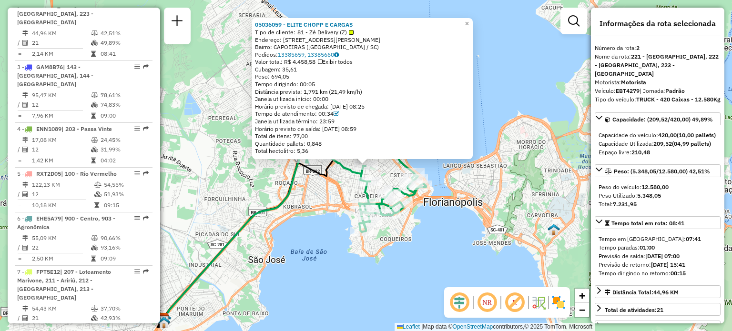
click at [324, 211] on div "05036059 - ELITE CHOPP E CARGAS Tipo de cliente: 81 - Zé Delivery (Z) Endereço:…" at bounding box center [366, 165] width 732 height 331
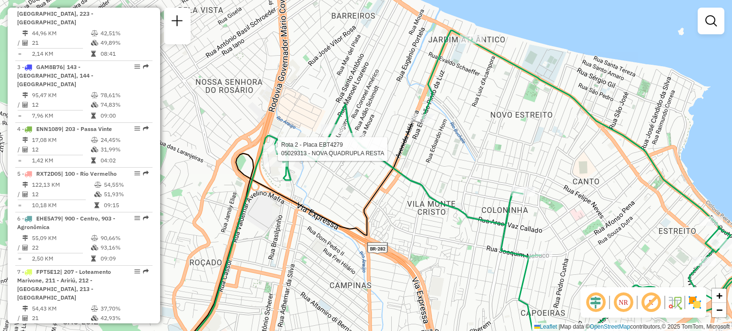
select select "**********"
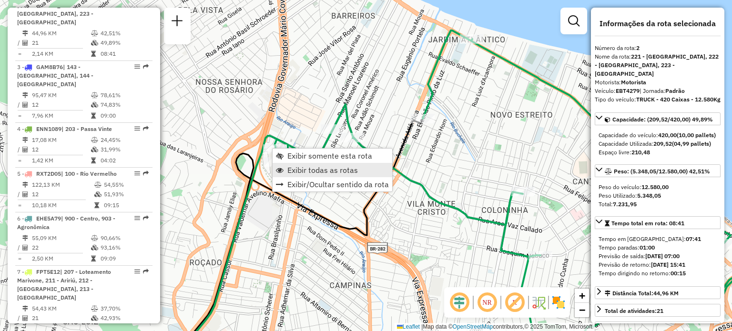
click at [313, 174] on span "Exibir todas as rotas" at bounding box center [322, 170] width 71 height 8
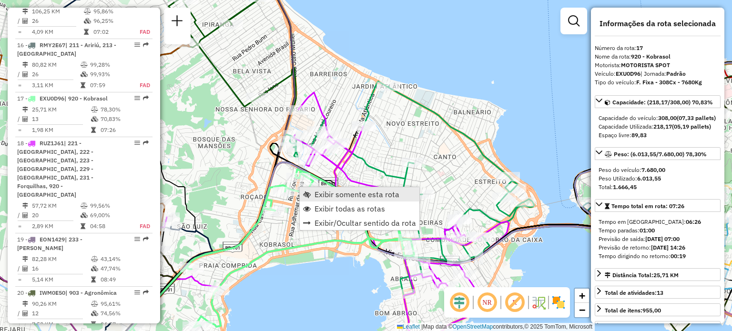
scroll to position [1240, 0]
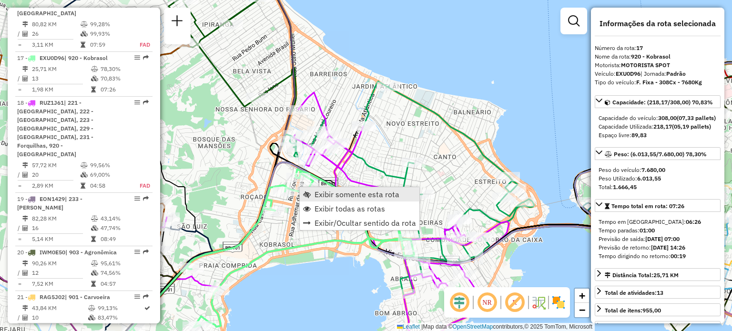
click at [310, 188] on link "Exibir somente esta rota" at bounding box center [360, 194] width 120 height 14
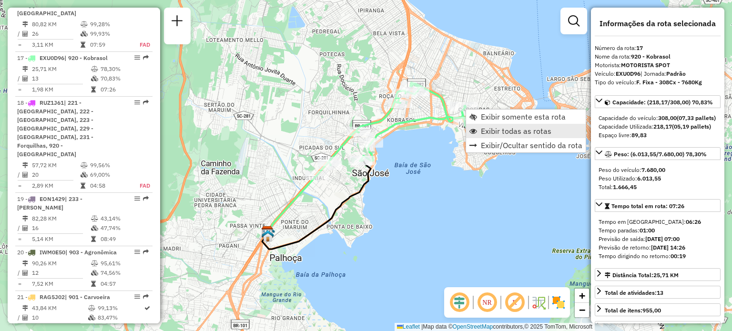
click at [476, 127] on span "Exibir todas as rotas" at bounding box center [474, 131] width 8 height 8
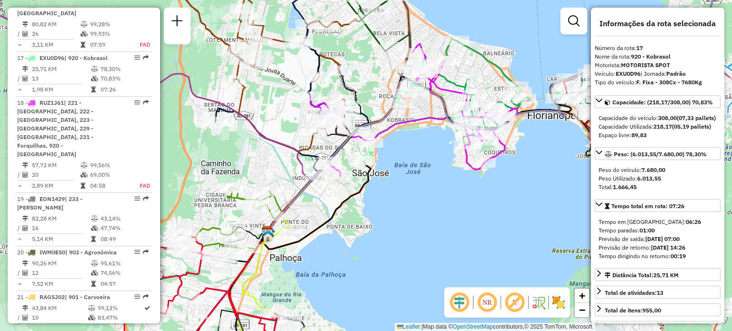
drag, startPoint x: 530, startPoint y: 127, endPoint x: 497, endPoint y: 164, distance: 50.0
click at [502, 165] on div "Rota 2 - Placa EBT4279 05090010 - VANDERLEIA ELISANGEL Janela de atendimento Gr…" at bounding box center [366, 165] width 732 height 331
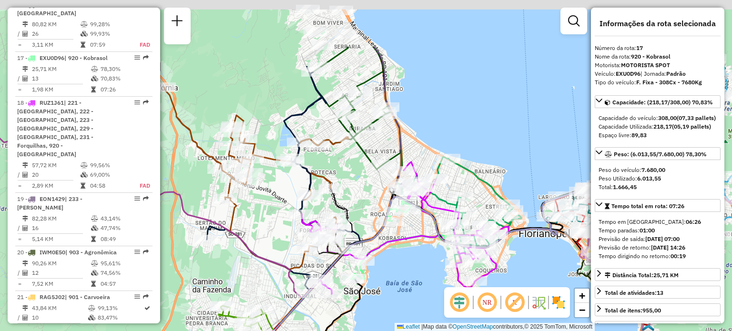
drag, startPoint x: 333, startPoint y: 79, endPoint x: 369, endPoint y: 192, distance: 118.5
click at [369, 191] on div "Janela de atendimento Grade de atendimento Capacidade Transportadoras Veículos …" at bounding box center [366, 165] width 732 height 331
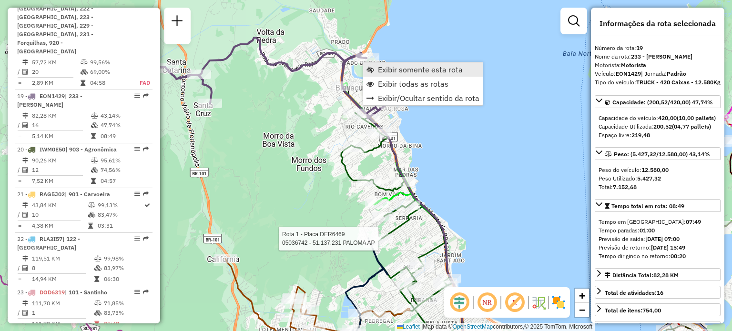
scroll to position [1355, 0]
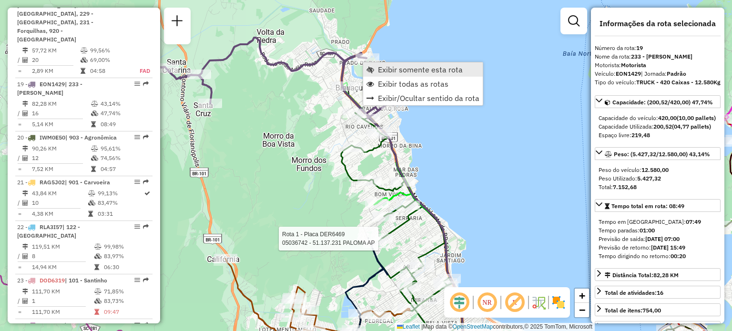
click at [375, 65] on link "Exibir somente esta rota" at bounding box center [423, 69] width 120 height 14
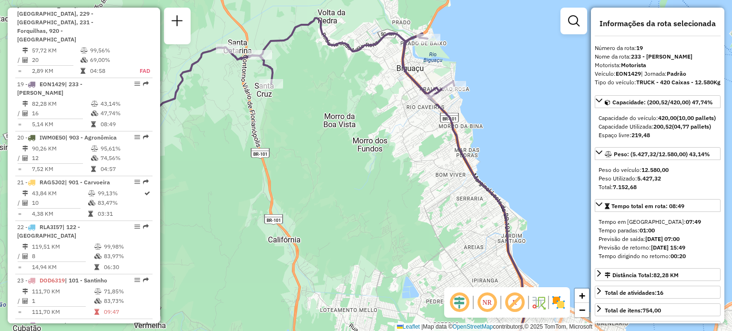
drag, startPoint x: 395, startPoint y: 68, endPoint x: 406, endPoint y: 107, distance: 40.6
click at [402, 106] on div "Janela de atendimento Grade de atendimento Capacidade Transportadoras Veículos …" at bounding box center [366, 165] width 732 height 331
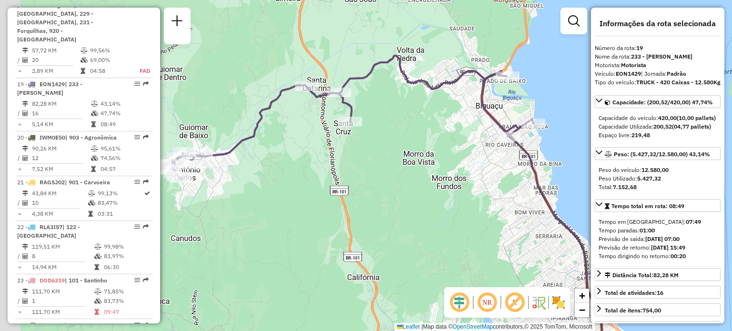
drag, startPoint x: 380, startPoint y: 109, endPoint x: 496, endPoint y: 109, distance: 115.8
click at [490, 109] on div "Janela de atendimento Grade de atendimento Capacidade Transportadoras Veículos …" at bounding box center [366, 165] width 732 height 331
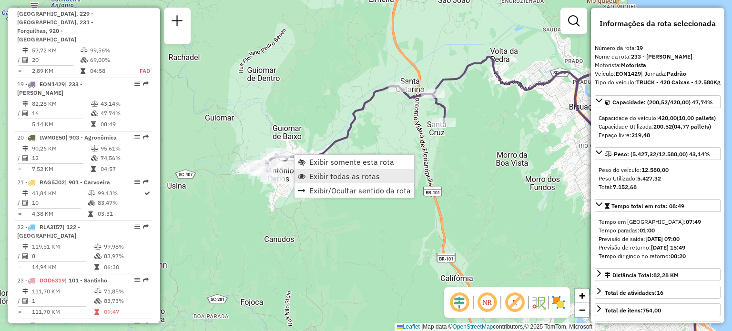
click at [319, 174] on span "Exibir todas as rotas" at bounding box center [344, 177] width 71 height 8
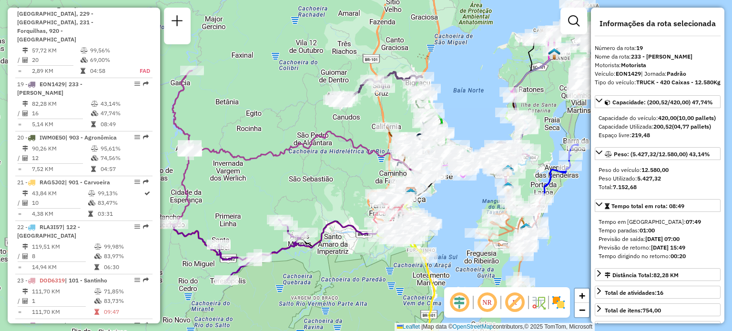
drag, startPoint x: 457, startPoint y: 83, endPoint x: 441, endPoint y: 40, distance: 46.1
click at [442, 40] on div "Janela de atendimento Grade de atendimento Capacidade Transportadoras Veículos …" at bounding box center [366, 165] width 732 height 331
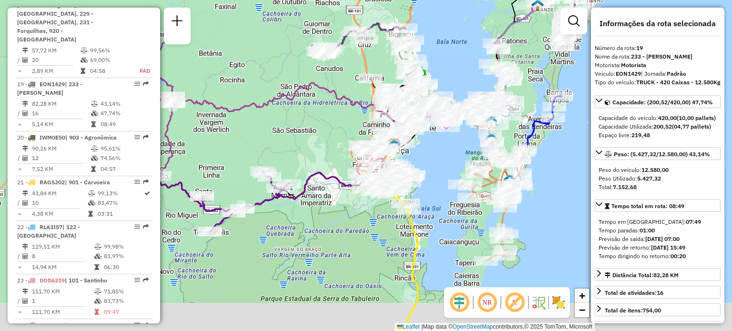
drag, startPoint x: 465, startPoint y: 195, endPoint x: 427, endPoint y: 158, distance: 53.3
click at [429, 159] on div "Janela de atendimento Grade de atendimento Capacidade Transportadoras Veículos …" at bounding box center [366, 165] width 732 height 331
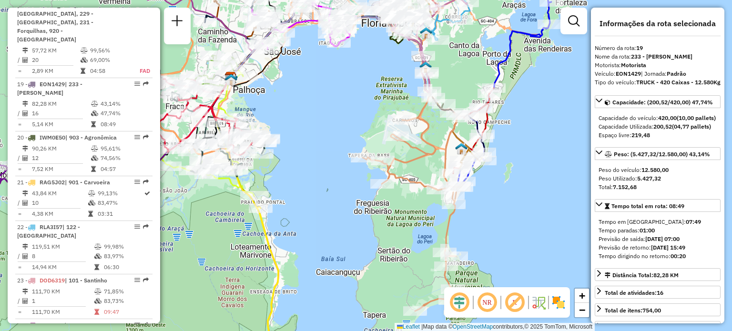
drag, startPoint x: 388, startPoint y: 117, endPoint x: 261, endPoint y: 87, distance: 130.3
click at [261, 87] on div "Janela de atendimento Grade de atendimento Capacidade Transportadoras Veículos …" at bounding box center [366, 165] width 732 height 331
drag, startPoint x: 316, startPoint y: 236, endPoint x: 297, endPoint y: 134, distance: 103.2
click at [301, 141] on div "Rota 7 - Placa FPT5E12 05038801 - MERCADINHO ZIP MART Rota 14 - Placa MHQ7B86 0…" at bounding box center [366, 165] width 732 height 331
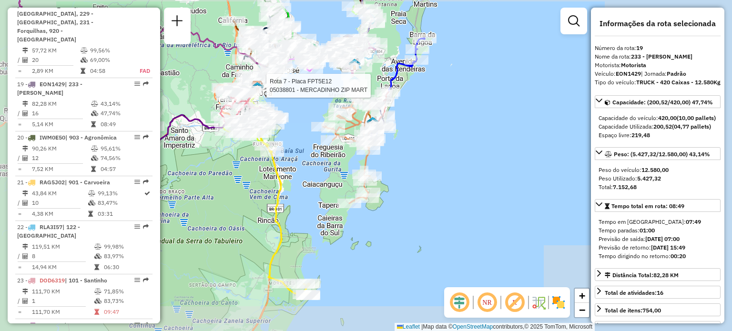
drag, startPoint x: 295, startPoint y: 254, endPoint x: 306, endPoint y: 154, distance: 100.2
click at [305, 154] on div "Rota 7 - Placa FPT5E12 05038801 - MERCADINHO ZIP MART Janela de atendimento Gra…" at bounding box center [366, 165] width 732 height 331
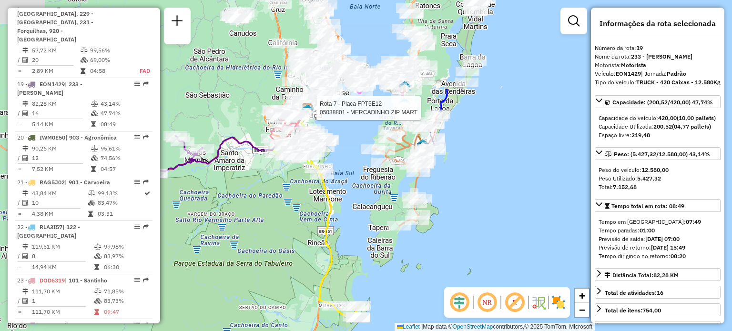
drag, startPoint x: 308, startPoint y: 90, endPoint x: 348, endPoint y: 213, distance: 129.8
click at [348, 213] on div "Rota 7 - Placa FPT5E12 05038801 - MERCADINHO ZIP MART Janela de atendimento Gra…" at bounding box center [366, 165] width 732 height 331
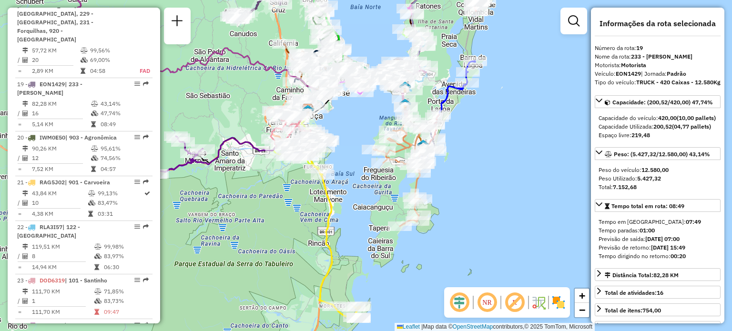
click at [360, 133] on div "Janela de atendimento Grade de atendimento Capacidade Transportadoras Veículos …" at bounding box center [366, 165] width 732 height 331
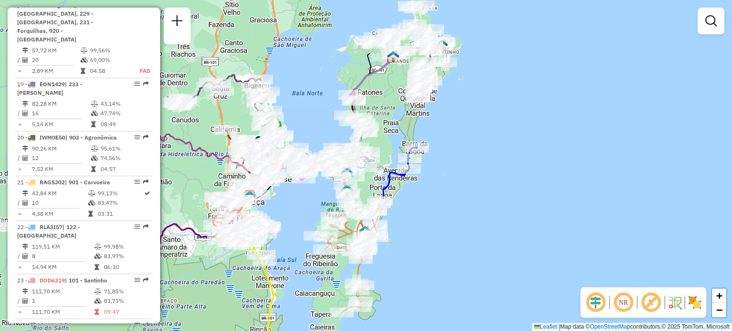
drag, startPoint x: 371, startPoint y: 123, endPoint x: 331, endPoint y: 200, distance: 86.4
click at [311, 212] on div "Janela de atendimento Grade de atendimento Capacidade Transportadoras Veículos …" at bounding box center [366, 165] width 732 height 331
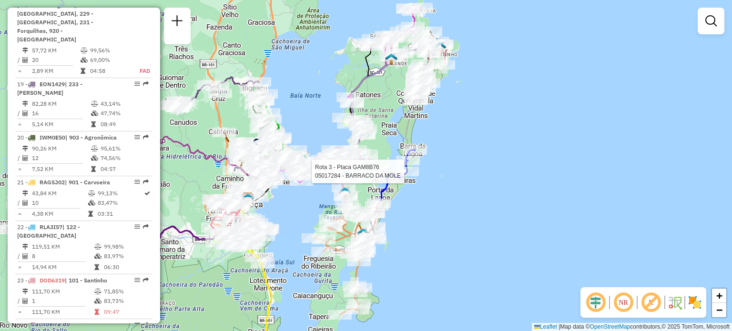
select select "**********"
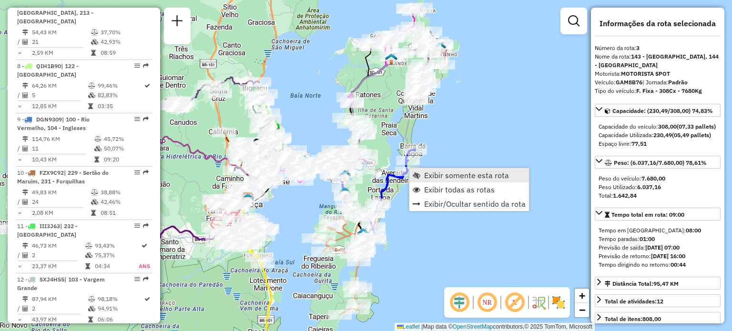
scroll to position [494, 0]
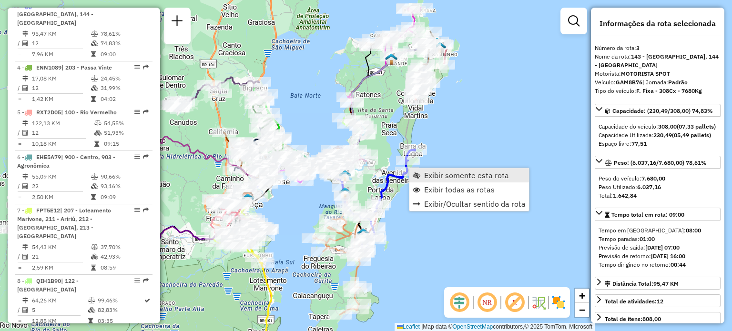
click at [423, 177] on link "Exibir somente esta rota" at bounding box center [470, 175] width 120 height 14
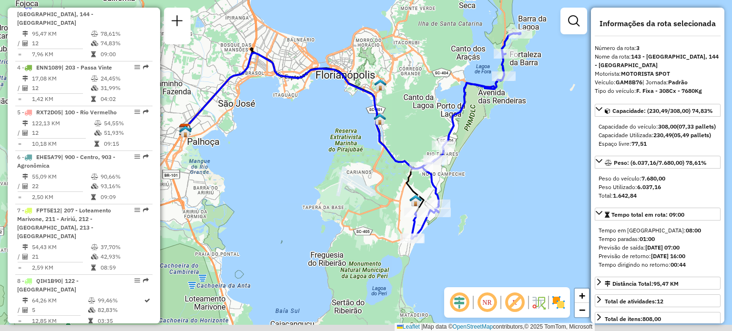
drag, startPoint x: 463, startPoint y: 188, endPoint x: 421, endPoint y: 156, distance: 53.4
click at [423, 148] on div "Janela de atendimento Grade de atendimento Capacidade Transportadoras Veículos …" at bounding box center [366, 165] width 732 height 331
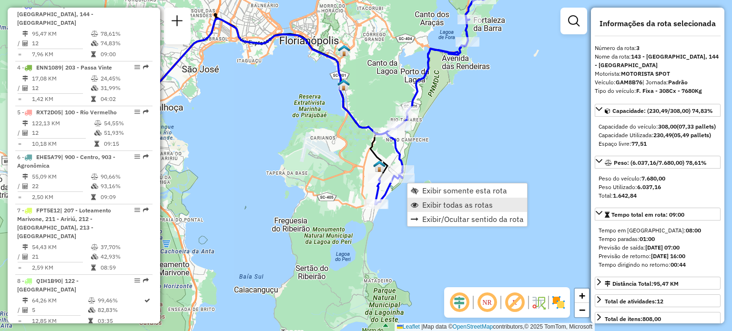
click at [424, 206] on span "Exibir todas as rotas" at bounding box center [457, 205] width 71 height 8
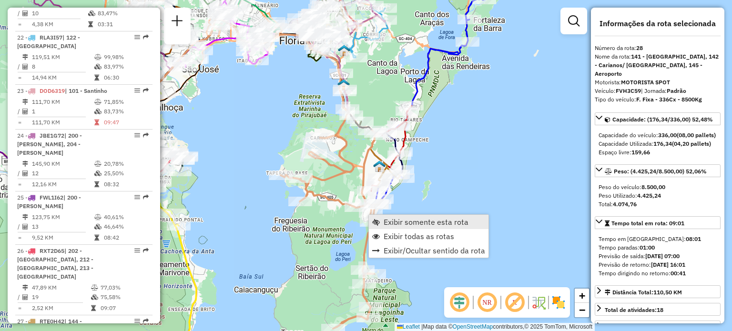
click at [382, 218] on link "Exibir somente esta rota" at bounding box center [429, 222] width 120 height 14
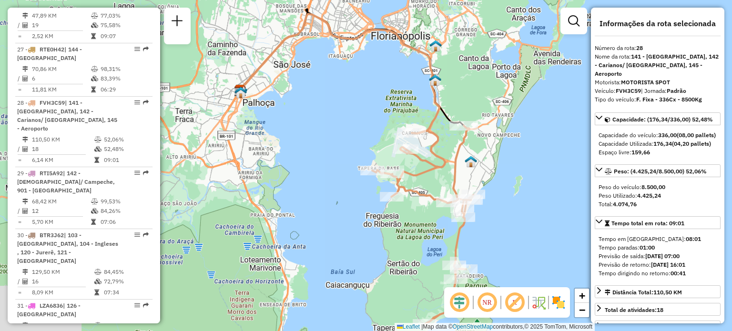
scroll to position [1817, 0]
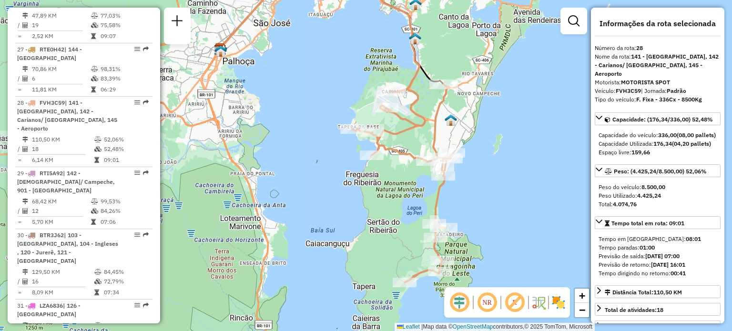
drag, startPoint x: 399, startPoint y: 225, endPoint x: 369, endPoint y: 184, distance: 51.4
click at [369, 184] on div "Janela de atendimento Grade de atendimento Capacidade Transportadoras Veículos …" at bounding box center [366, 165] width 732 height 331
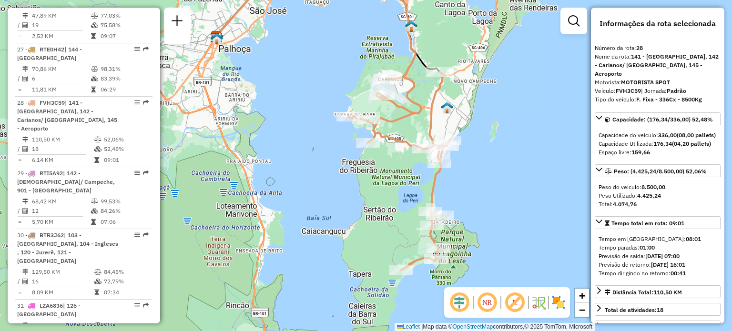
drag, startPoint x: 463, startPoint y: 204, endPoint x: 460, endPoint y: 191, distance: 12.8
click at [460, 191] on div "Janela de atendimento Grade de atendimento Capacidade Transportadoras Veículos …" at bounding box center [366, 165] width 732 height 331
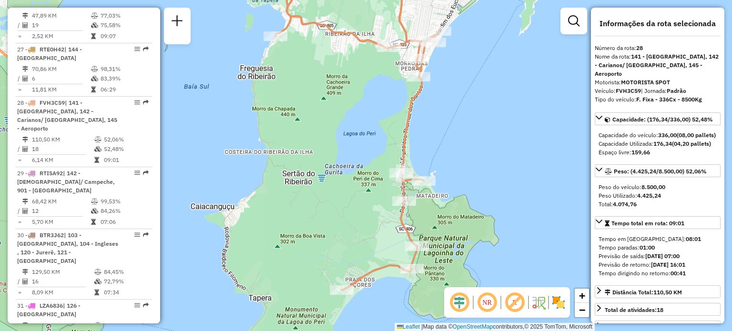
drag, startPoint x: 446, startPoint y: 219, endPoint x: 436, endPoint y: 163, distance: 57.5
click at [446, 147] on div "Janela de atendimento Grade de atendimento Capacidade Transportadoras Veículos …" at bounding box center [366, 165] width 732 height 331
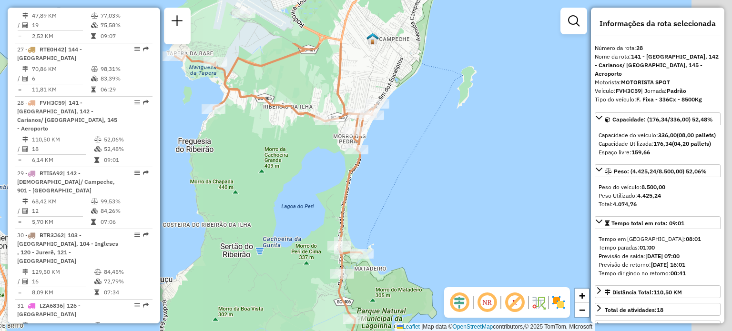
drag, startPoint x: 437, startPoint y: 128, endPoint x: 369, endPoint y: 215, distance: 110.4
click at [369, 215] on div "Janela de atendimento Grade de atendimento Capacidade Transportadoras Veículos …" at bounding box center [366, 165] width 732 height 331
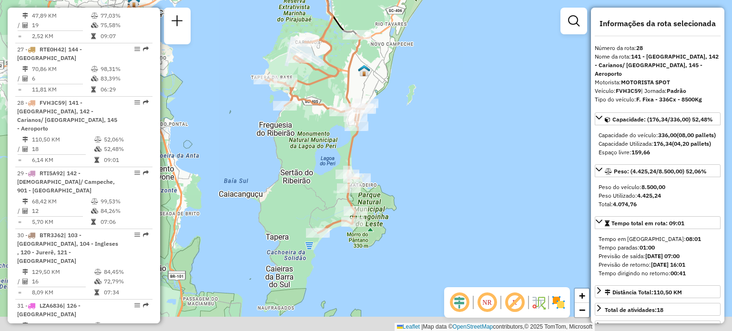
drag, startPoint x: 379, startPoint y: 189, endPoint x: 366, endPoint y: 124, distance: 66.5
click at [368, 114] on div "Janela de atendimento Grade de atendimento Capacidade Transportadoras Veículos …" at bounding box center [366, 165] width 732 height 331
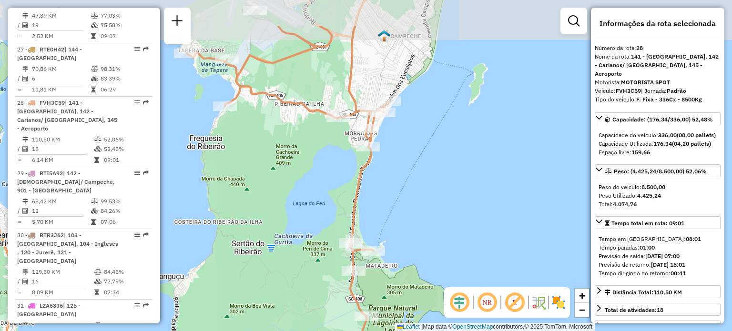
drag, startPoint x: 289, startPoint y: 78, endPoint x: 297, endPoint y: 143, distance: 66.3
click at [297, 143] on div "Janela de atendimento Grade de atendimento Capacidade Transportadoras Veículos …" at bounding box center [366, 165] width 732 height 331
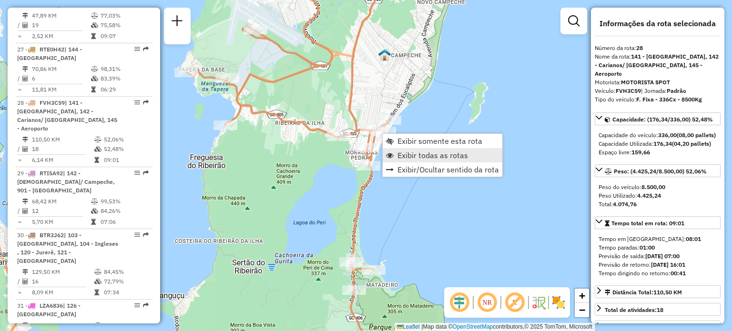
click at [407, 152] on span "Exibir todas as rotas" at bounding box center [433, 156] width 71 height 8
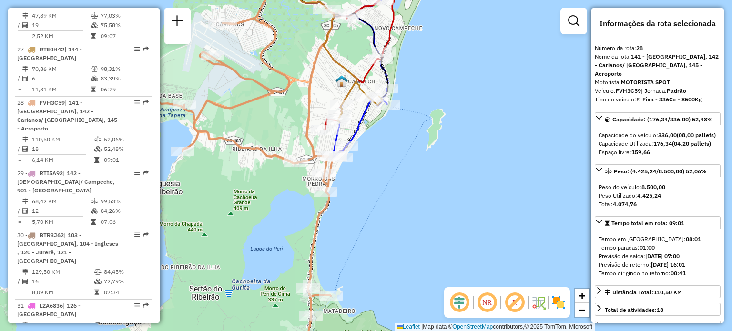
drag, startPoint x: 420, startPoint y: 132, endPoint x: 404, endPoint y: 143, distance: 18.5
click at [404, 143] on div "Janela de atendimento Grade de atendimento Capacidade Transportadoras Veículos …" at bounding box center [366, 165] width 732 height 331
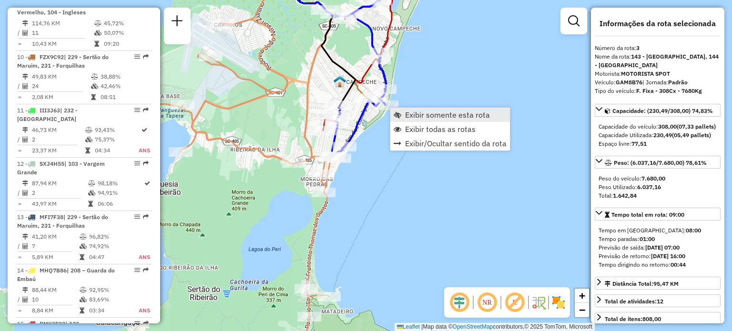
click at [400, 113] on span "Exibir somente esta rota" at bounding box center [398, 115] width 8 height 8
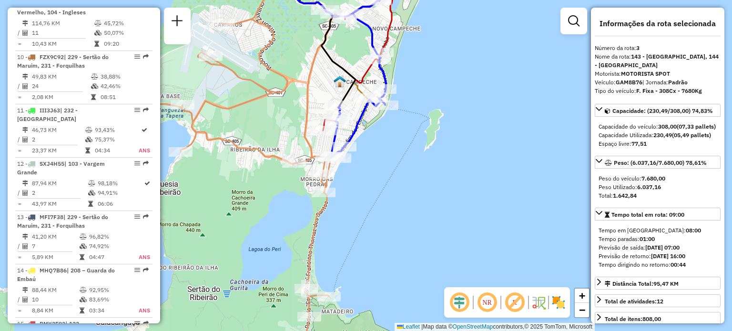
scroll to position [494, 0]
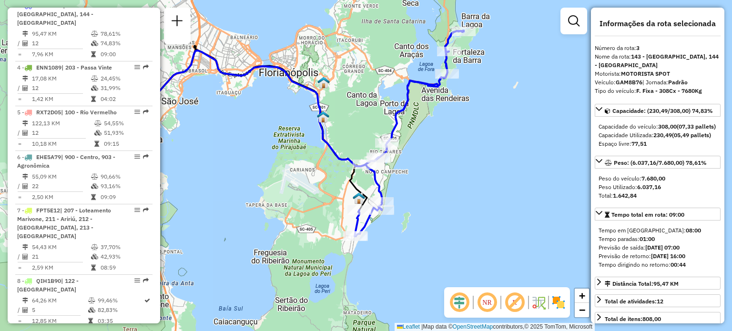
drag, startPoint x: 497, startPoint y: 153, endPoint x: 425, endPoint y: 120, distance: 78.5
click at [425, 120] on div "Janela de atendimento Grade de atendimento Capacidade Transportadoras Veículos …" at bounding box center [366, 165] width 732 height 331
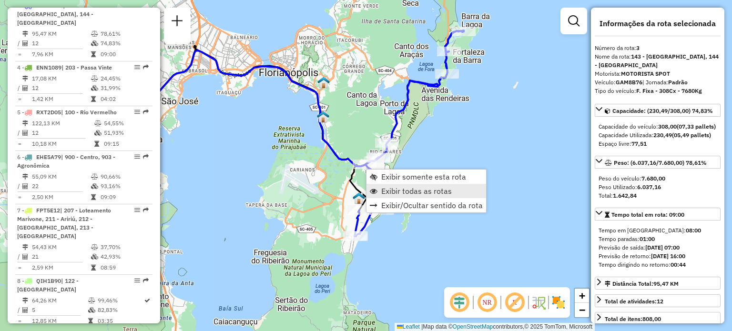
click at [384, 187] on span "Exibir todas as rotas" at bounding box center [416, 191] width 71 height 8
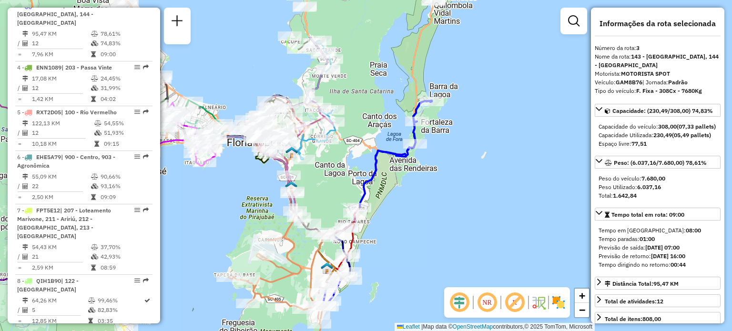
drag, startPoint x: 375, startPoint y: 113, endPoint x: 333, endPoint y: 186, distance: 83.5
click at [330, 205] on div "Janela de atendimento Grade de atendimento Capacidade Transportadoras Veículos …" at bounding box center [366, 165] width 732 height 331
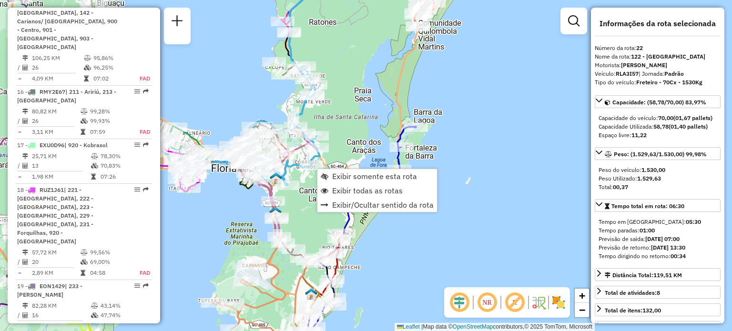
scroll to position [1506, 0]
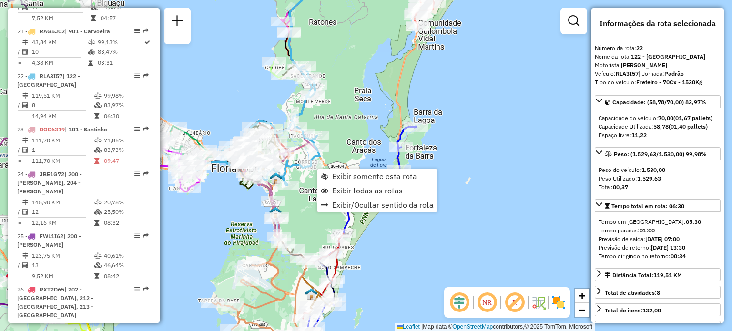
click at [371, 119] on div "Janela de atendimento Grade de atendimento Capacidade Transportadoras Veículos …" at bounding box center [366, 165] width 732 height 331
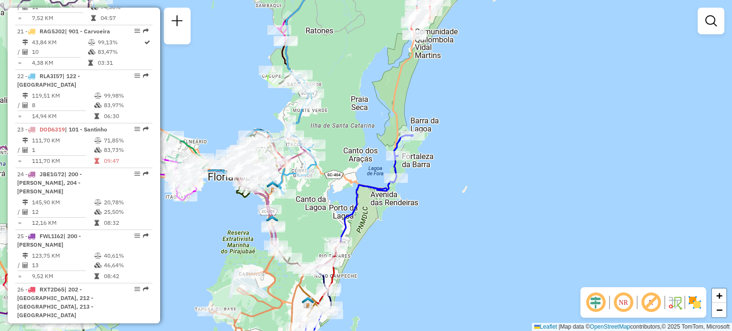
drag, startPoint x: 372, startPoint y: 102, endPoint x: 330, endPoint y: 200, distance: 106.6
click at [330, 200] on div "Janela de atendimento Grade de atendimento Capacidade Transportadoras Veículos …" at bounding box center [366, 165] width 732 height 331
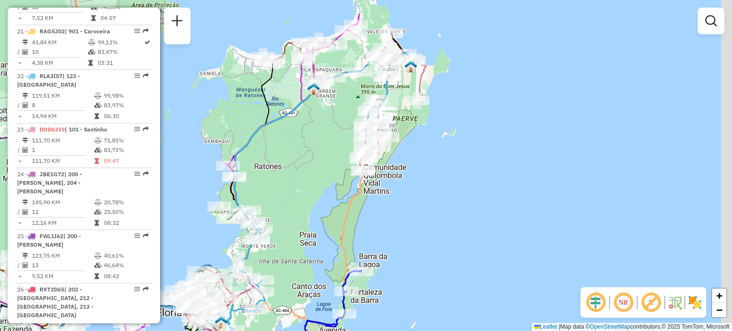
drag, startPoint x: 423, startPoint y: 118, endPoint x: 393, endPoint y: 187, distance: 75.6
click at [394, 186] on div "Janela de atendimento Grade de atendimento Capacidade Transportadoras Veículos …" at bounding box center [366, 165] width 732 height 331
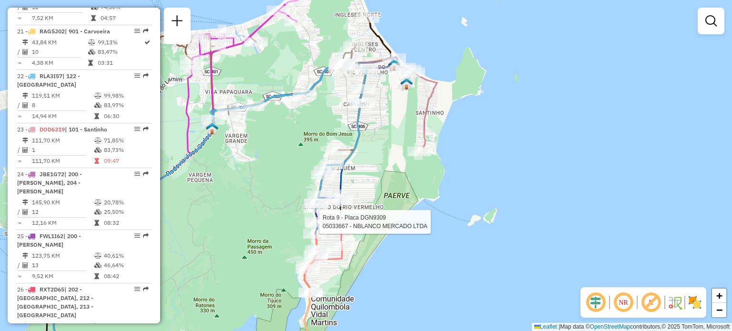
select select "**********"
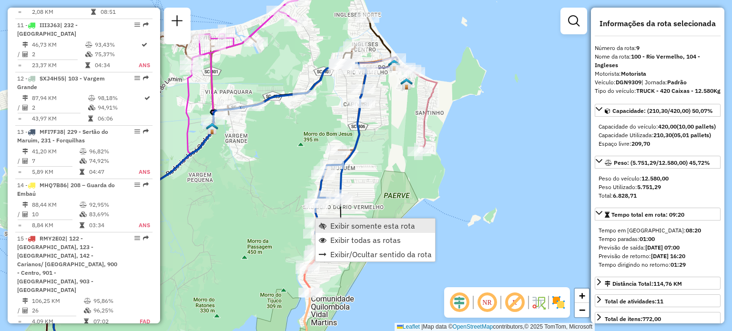
click at [330, 224] on span "Exibir somente esta rota" at bounding box center [372, 226] width 85 height 8
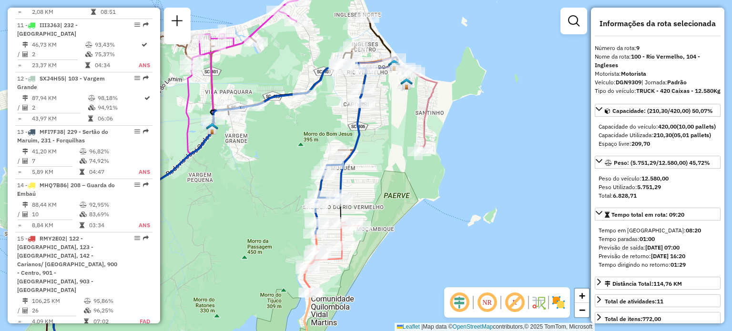
scroll to position [805, 0]
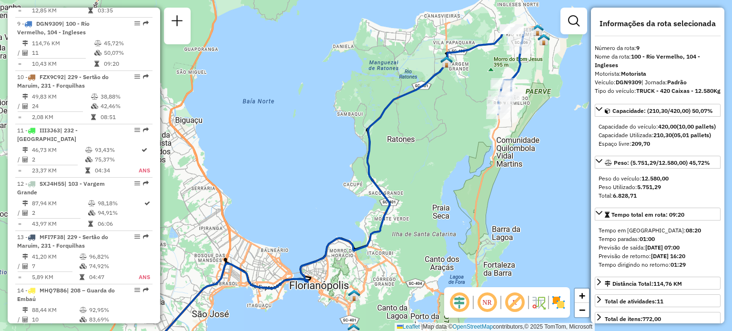
drag, startPoint x: 425, startPoint y: 135, endPoint x: 314, endPoint y: 212, distance: 135.4
click at [317, 208] on div "Janela de atendimento Grade de atendimento Capacidade Transportadoras Veículos …" at bounding box center [366, 165] width 732 height 331
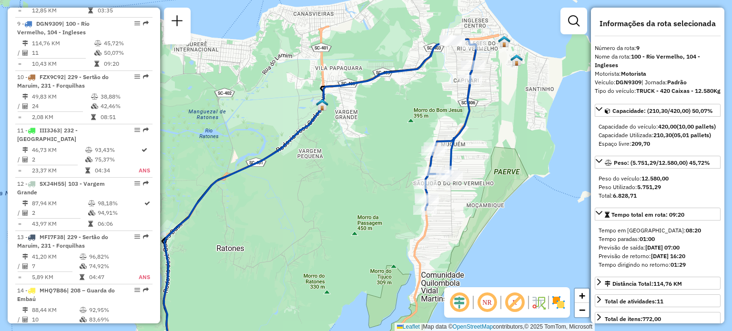
click at [485, 297] on em at bounding box center [487, 302] width 23 height 23
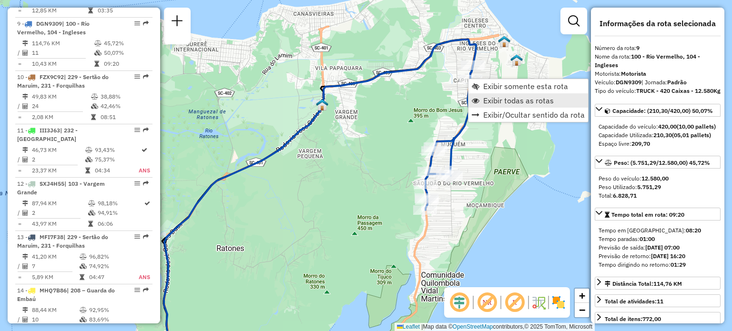
click at [494, 104] on span "Exibir todas as rotas" at bounding box center [518, 101] width 71 height 8
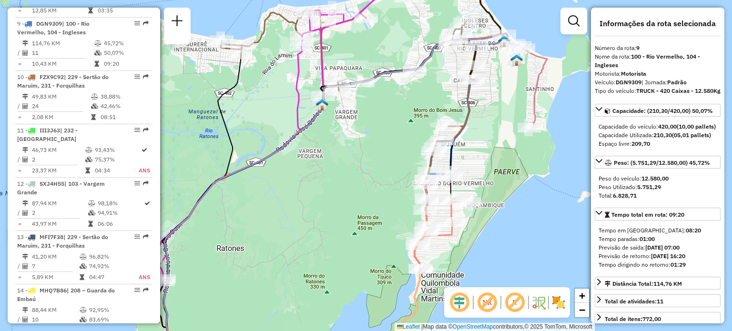
drag, startPoint x: 369, startPoint y: 130, endPoint x: 386, endPoint y: 193, distance: 64.5
click at [385, 191] on div "Janela de atendimento Grade de atendimento Capacidade Transportadoras Veículos …" at bounding box center [366, 165] width 732 height 331
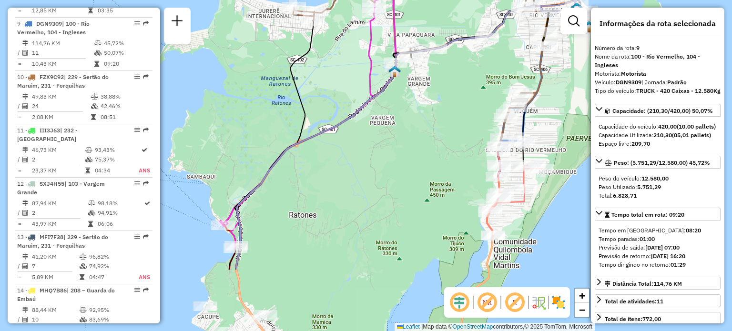
drag, startPoint x: 309, startPoint y: 126, endPoint x: 379, endPoint y: 43, distance: 109.3
click at [379, 17] on icon at bounding box center [366, 60] width 286 height 376
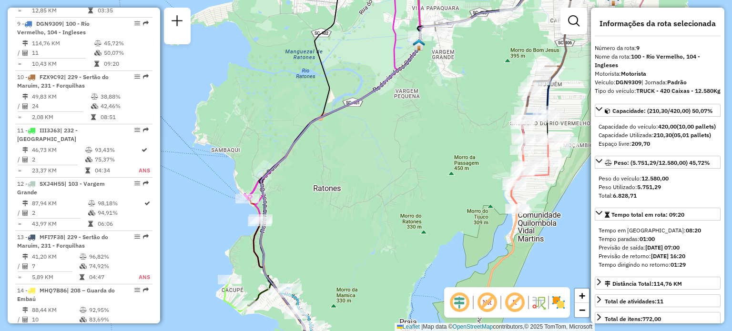
drag, startPoint x: 303, startPoint y: 158, endPoint x: 332, endPoint y: 104, distance: 60.8
click at [331, 108] on div "Rota 30 - Placa BTR3J62 05037017 - 50.277.340 SAULO AME Rota 30 - Placa BTR3J62…" at bounding box center [366, 165] width 732 height 331
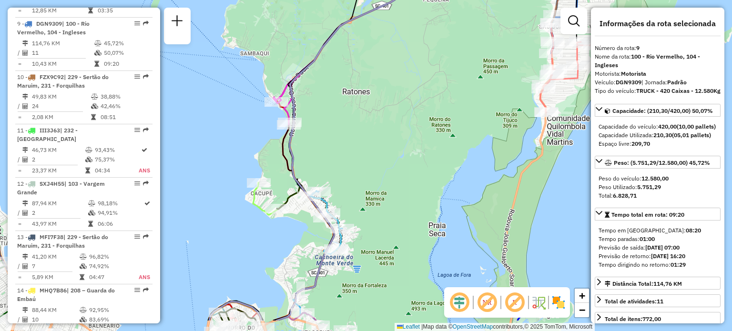
drag, startPoint x: 328, startPoint y: 196, endPoint x: 324, endPoint y: 146, distance: 50.2
click at [325, 145] on div "Rota 30 - Placa BTR3J62 05037017 - 50.277.340 SAULO AME Rota 30 - Placa BTR3J62…" at bounding box center [366, 165] width 732 height 331
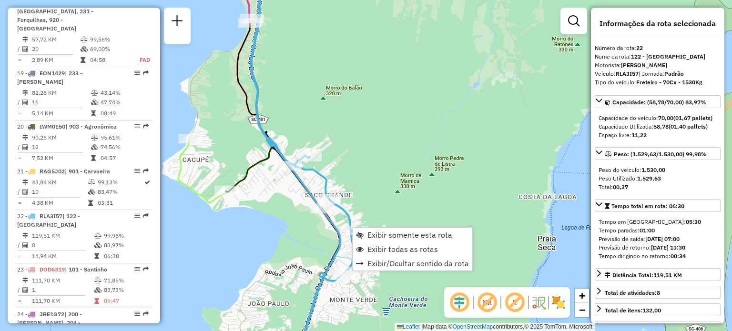
scroll to position [1506, 0]
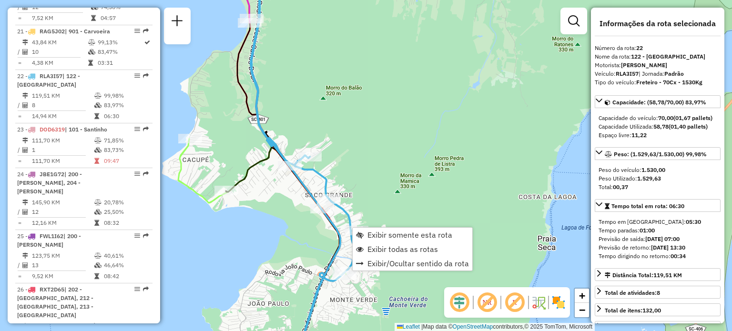
click at [343, 175] on div "Rota 30 - Placa BTR3J62 05037017 - 50.277.340 SAULO AME Rota 30 - Placa BTR3J62…" at bounding box center [366, 165] width 732 height 331
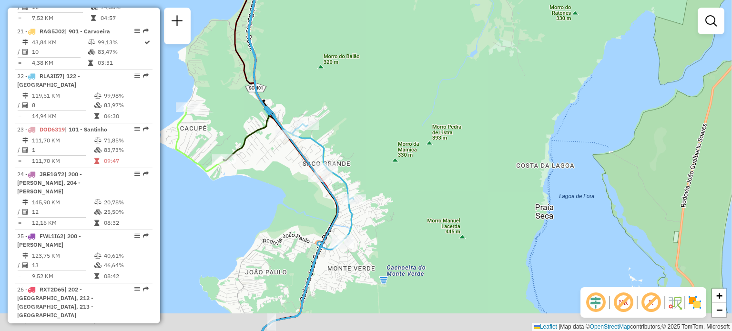
drag, startPoint x: 368, startPoint y: 204, endPoint x: 352, endPoint y: 132, distance: 73.8
click at [362, 137] on div "Janela de atendimento Grade de atendimento Capacidade Transportadoras Veículos …" at bounding box center [366, 165] width 732 height 331
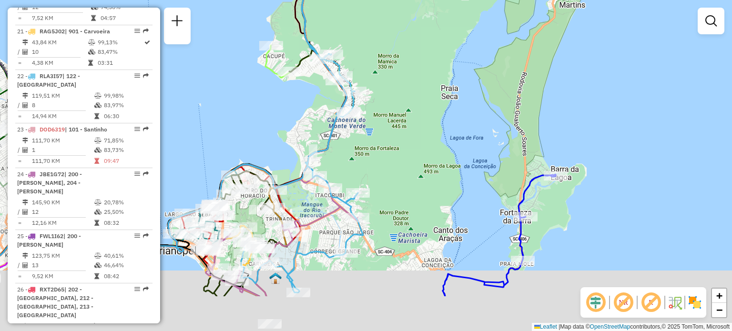
drag, startPoint x: 342, startPoint y: 219, endPoint x: 361, endPoint y: 104, distance: 116.4
click at [361, 104] on div "Janela de atendimento Grade de atendimento Capacidade Transportadoras Veículos …" at bounding box center [366, 165] width 732 height 331
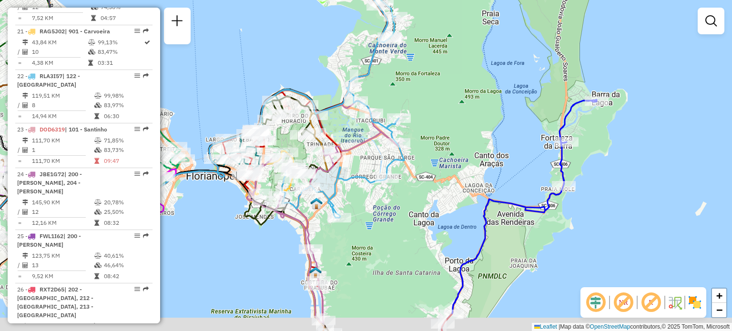
drag, startPoint x: 347, startPoint y: 162, endPoint x: 384, endPoint y: 129, distance: 49.3
click at [387, 127] on div "Janela de atendimento Grade de atendimento Capacidade Transportadoras Veículos …" at bounding box center [366, 165] width 732 height 331
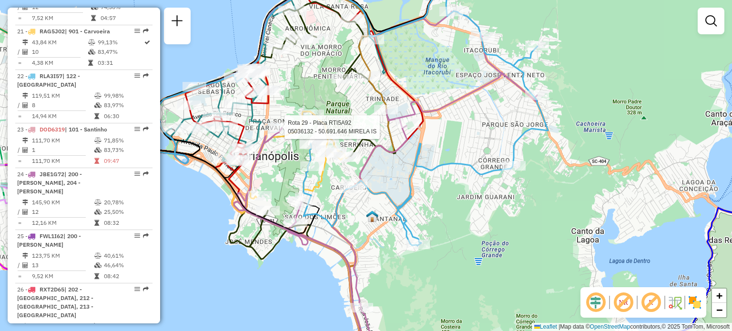
select select "**********"
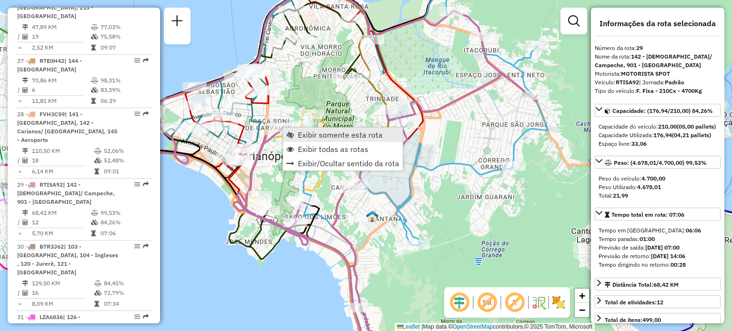
click at [294, 134] on span "Exibir somente esta rota" at bounding box center [291, 135] width 8 height 8
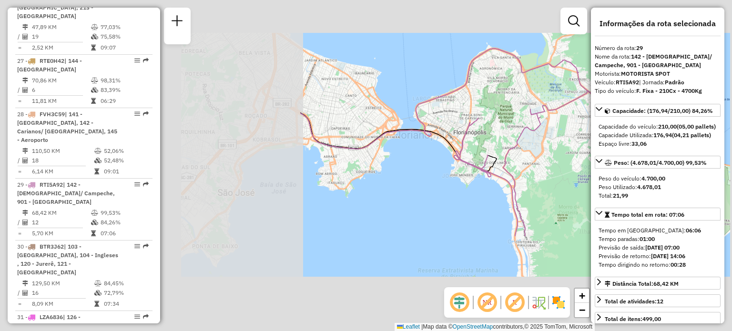
scroll to position [1880, 0]
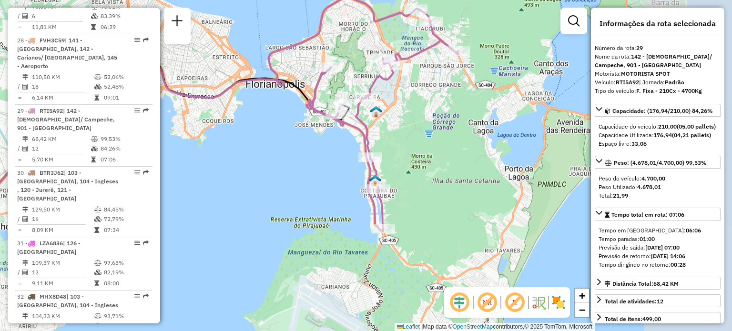
drag, startPoint x: 389, startPoint y: 154, endPoint x: 251, endPoint y: 111, distance: 145.2
click at [251, 111] on div "Janela de atendimento Grade de atendimento Capacidade Transportadoras Veículos …" at bounding box center [366, 165] width 732 height 331
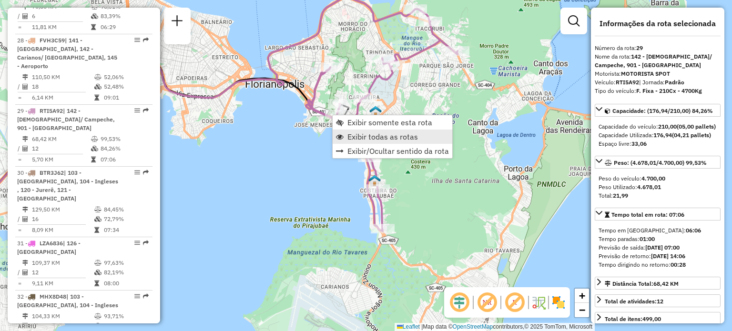
click at [352, 133] on span "Exibir todas as rotas" at bounding box center [383, 137] width 71 height 8
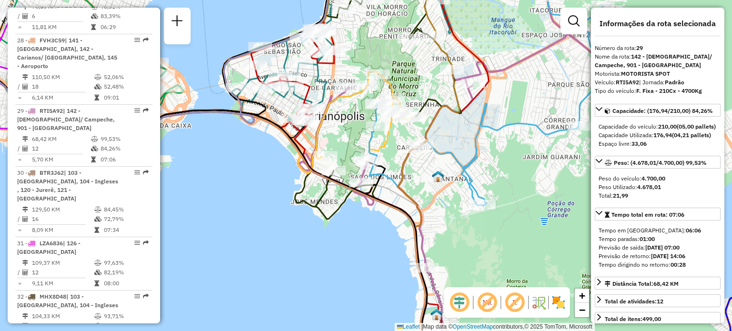
drag, startPoint x: 393, startPoint y: 163, endPoint x: 317, endPoint y: 10, distance: 171.4
click at [325, 20] on div "Rota 15 - Placa RMY2E02 05033516 - TIME OUT BARBECUE Rota 6 - Placa EHE5A79 050…" at bounding box center [366, 165] width 732 height 331
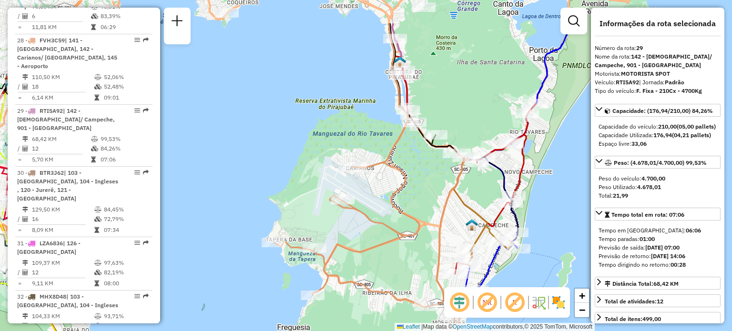
drag, startPoint x: 336, startPoint y: 179, endPoint x: 341, endPoint y: 236, distance: 57.0
click at [341, 236] on div "Rota 21 - Placa RAG5J02 05035869 - 51.361.465 GILMAR DO Janela de atendimento G…" at bounding box center [366, 165] width 732 height 331
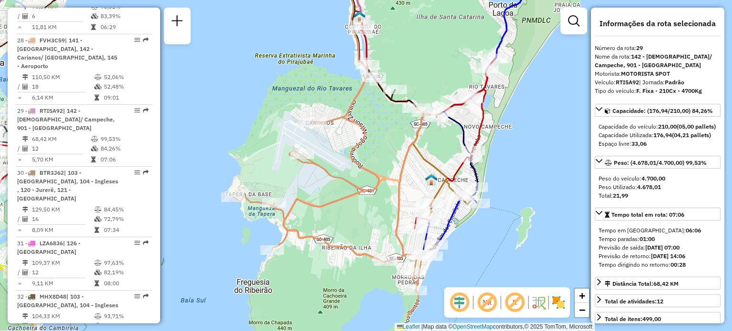
drag, startPoint x: 367, startPoint y: 229, endPoint x: 296, endPoint y: 123, distance: 127.9
click at [296, 123] on div "Rota 21 - Placa RAG5J02 05035869 - 51.361.465 GILMAR DO Janela de atendimento G…" at bounding box center [366, 165] width 732 height 331
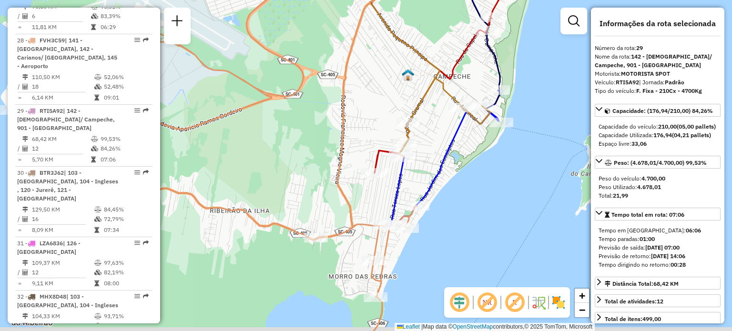
drag, startPoint x: 392, startPoint y: 143, endPoint x: 385, endPoint y: 138, distance: 8.5
click at [386, 138] on div "Rota 21 - Placa RAG5J02 05035869 - 51.361.465 GILMAR DO Rota 27 - Placa RTE0H42…" at bounding box center [366, 165] width 732 height 331
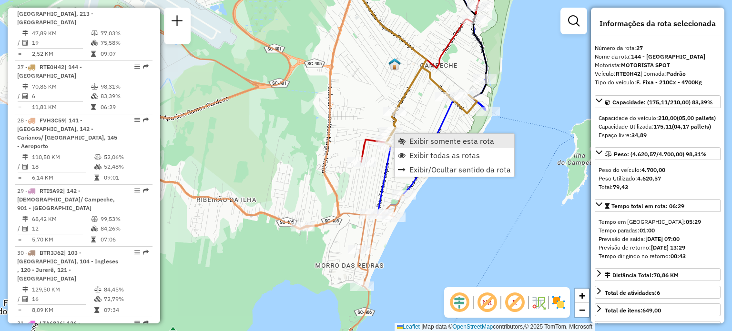
scroll to position [1765, 0]
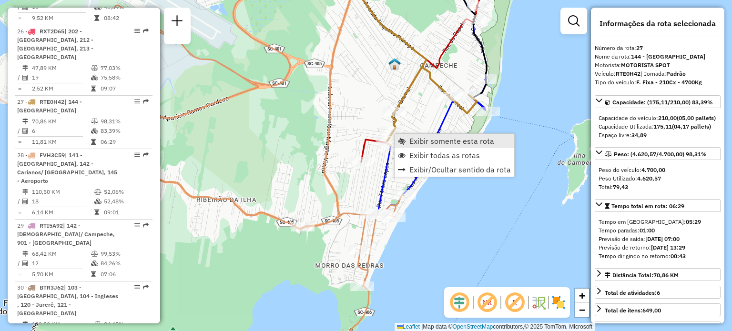
click at [407, 140] on link "Exibir somente esta rota" at bounding box center [455, 141] width 120 height 14
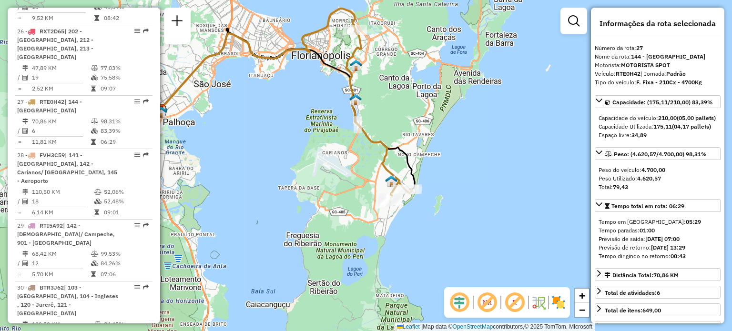
drag, startPoint x: 416, startPoint y: 177, endPoint x: 333, endPoint y: 133, distance: 94.1
click at [333, 133] on div "Janela de atendimento Grade de atendimento Capacidade Transportadoras Veículos …" at bounding box center [366, 165] width 732 height 331
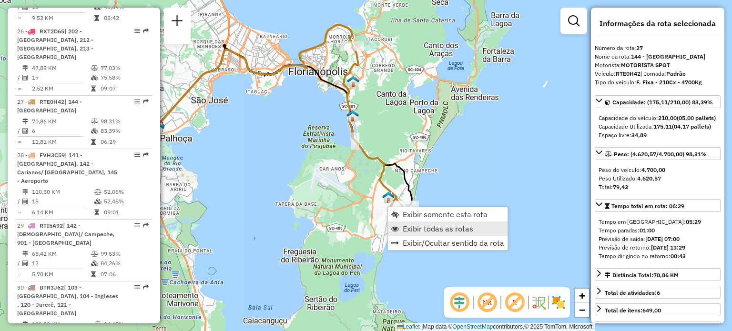
click at [412, 229] on span "Exibir todas as rotas" at bounding box center [438, 229] width 71 height 8
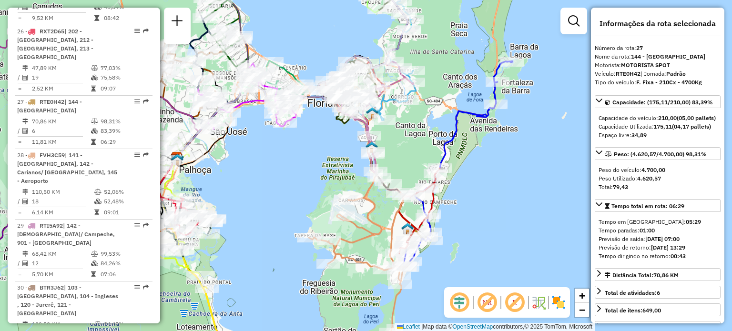
drag, startPoint x: 378, startPoint y: 105, endPoint x: 397, endPoint y: 137, distance: 37.2
click at [397, 137] on div "Janela de atendimento Grade de atendimento Capacidade Transportadoras Veículos …" at bounding box center [366, 165] width 732 height 331
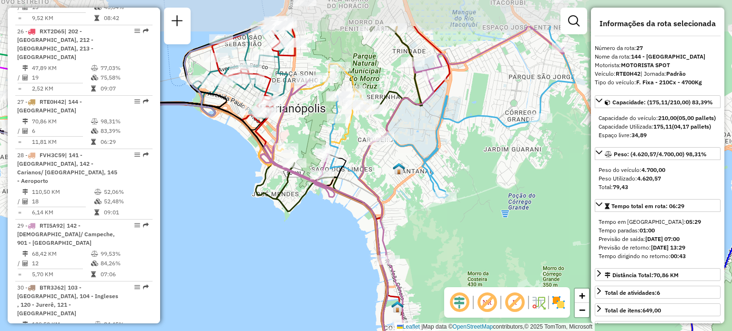
drag, startPoint x: 357, startPoint y: 75, endPoint x: 359, endPoint y: 143, distance: 67.3
click at [359, 143] on div "Janela de atendimento Grade de atendimento Capacidade Transportadoras Veículos …" at bounding box center [366, 165] width 732 height 331
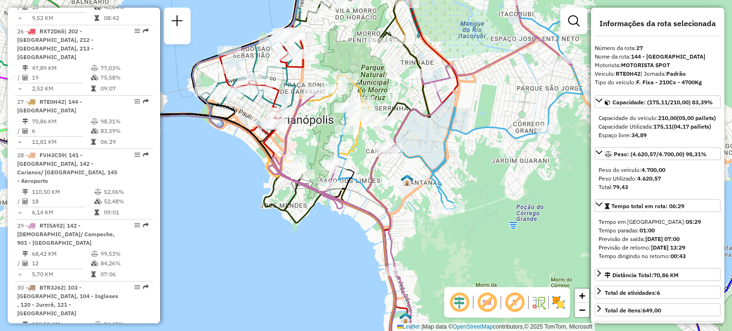
drag, startPoint x: 307, startPoint y: 59, endPoint x: 343, endPoint y: 67, distance: 36.8
click at [316, 59] on div at bounding box center [304, 55] width 24 height 10
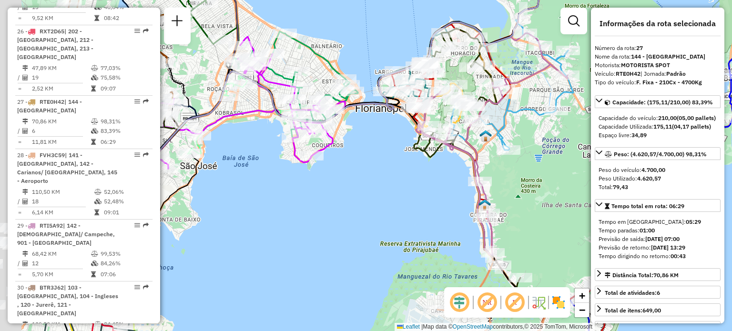
drag, startPoint x: 266, startPoint y: 174, endPoint x: 457, endPoint y: 184, distance: 190.4
click at [465, 183] on div "Janela de atendimento Grade de atendimento Capacidade Transportadoras Veículos …" at bounding box center [366, 165] width 732 height 331
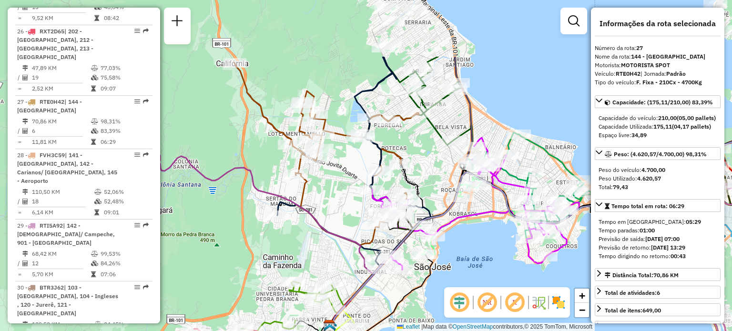
drag, startPoint x: 297, startPoint y: 72, endPoint x: 442, endPoint y: 157, distance: 169.0
click at [442, 157] on div "Janela de atendimento Grade de atendimento Capacidade Transportadoras Veículos …" at bounding box center [366, 165] width 732 height 331
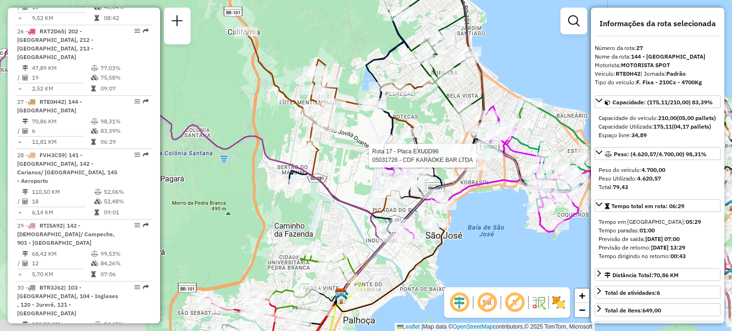
drag, startPoint x: 353, startPoint y: 171, endPoint x: 369, endPoint y: 107, distance: 66.3
click at [369, 109] on div "Rota 17 - Placa EXU0D96 05031726 - CDF KARAOKE BAR LTDA Janela de atendimento G…" at bounding box center [366, 165] width 732 height 331
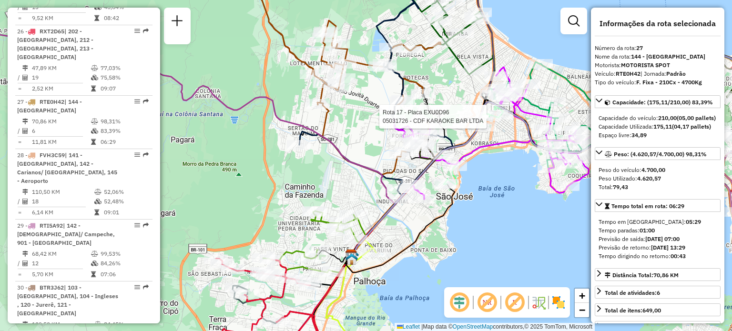
drag, startPoint x: 355, startPoint y: 202, endPoint x: 362, endPoint y: 108, distance: 94.7
click at [362, 109] on div "Rota 17 - Placa EXU0D96 05031726 - CDF KARAOKE BAR LTDA Janela de atendimento G…" at bounding box center [366, 165] width 732 height 331
